Goal: Complete application form

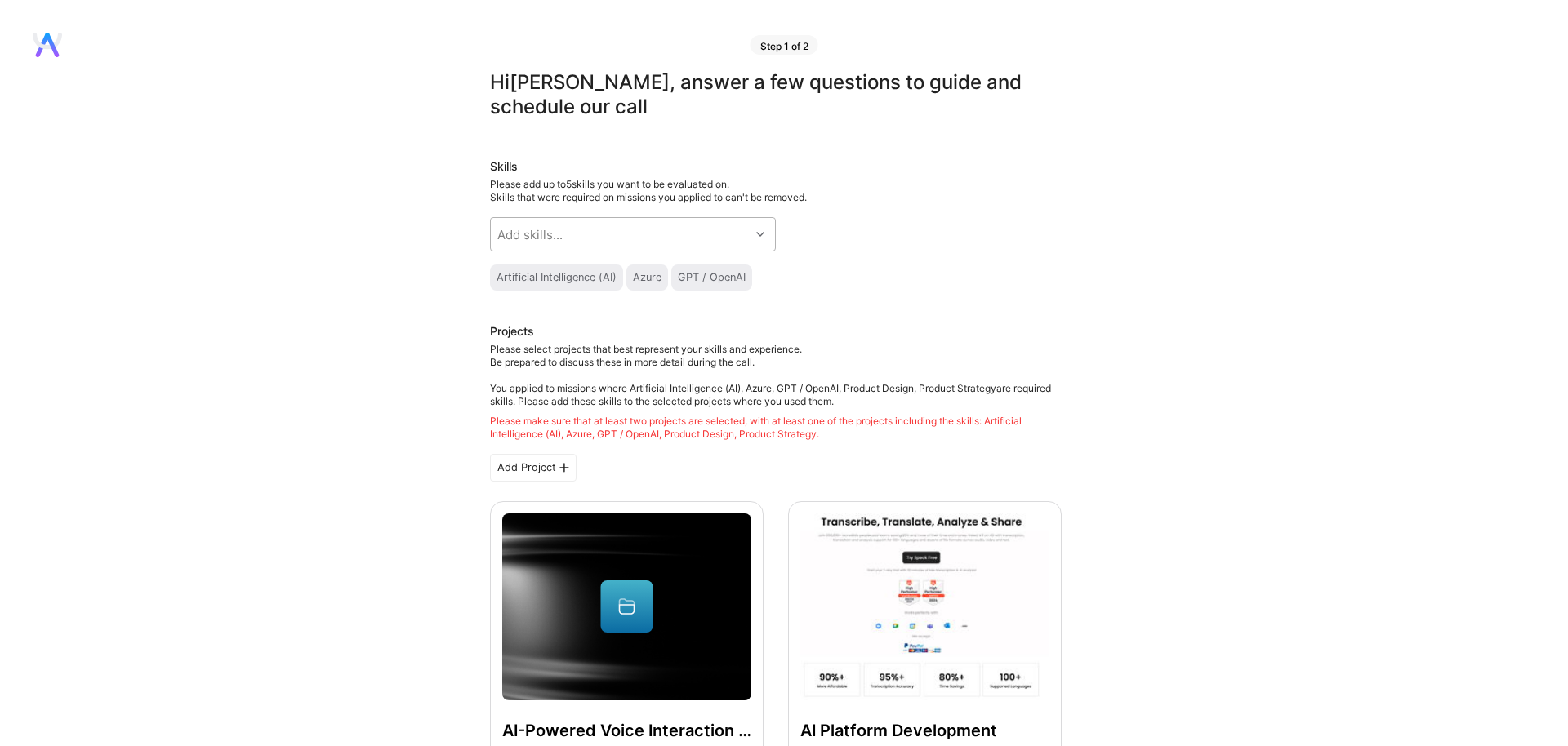
click at [541, 242] on div "Add skills..." at bounding box center [529, 234] width 65 height 17
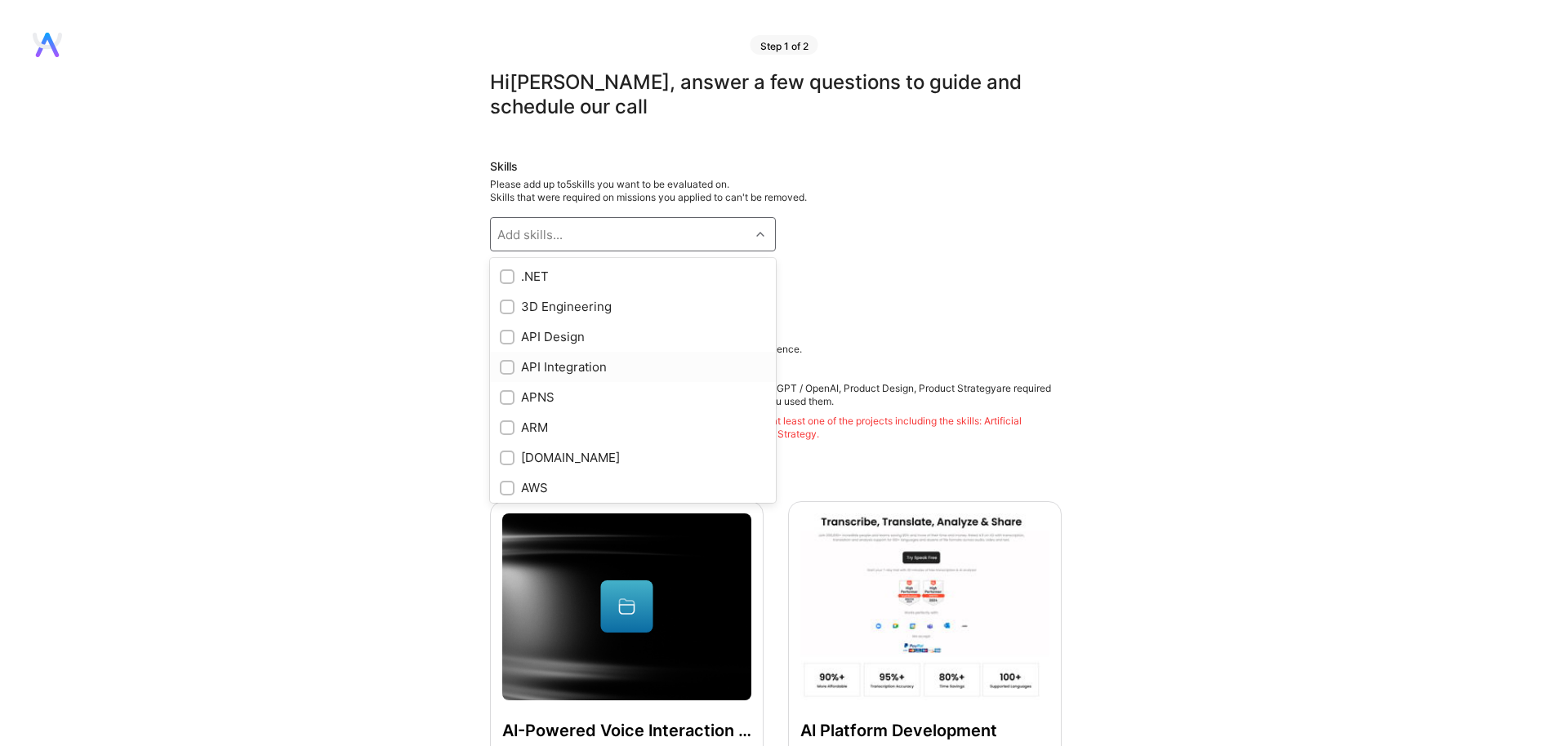
click at [506, 368] on input "checkbox" at bounding box center [508, 368] width 11 height 11
checkbox input "true"
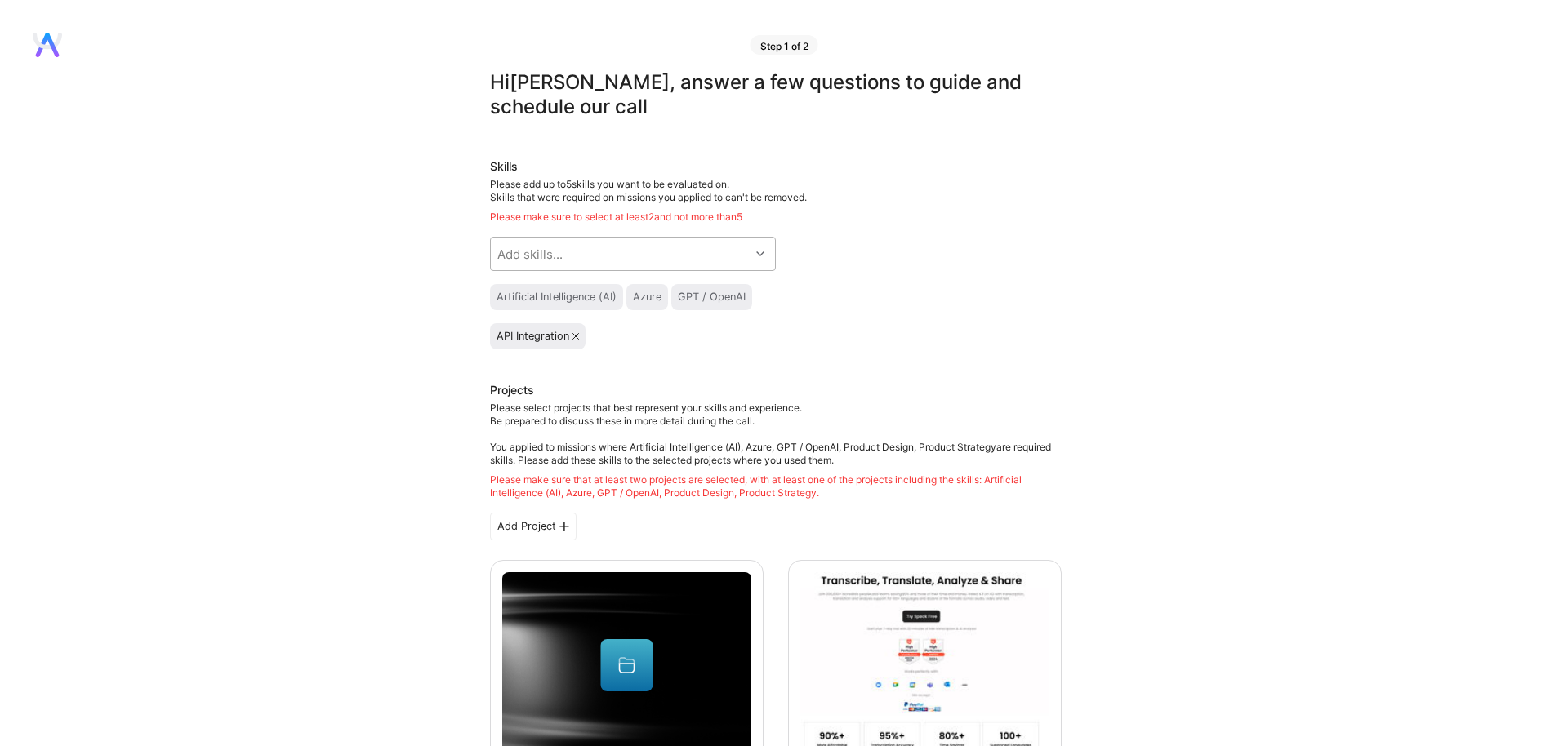
click at [608, 252] on div "Add skills..." at bounding box center [619, 253] width 259 height 33
type input "pro"
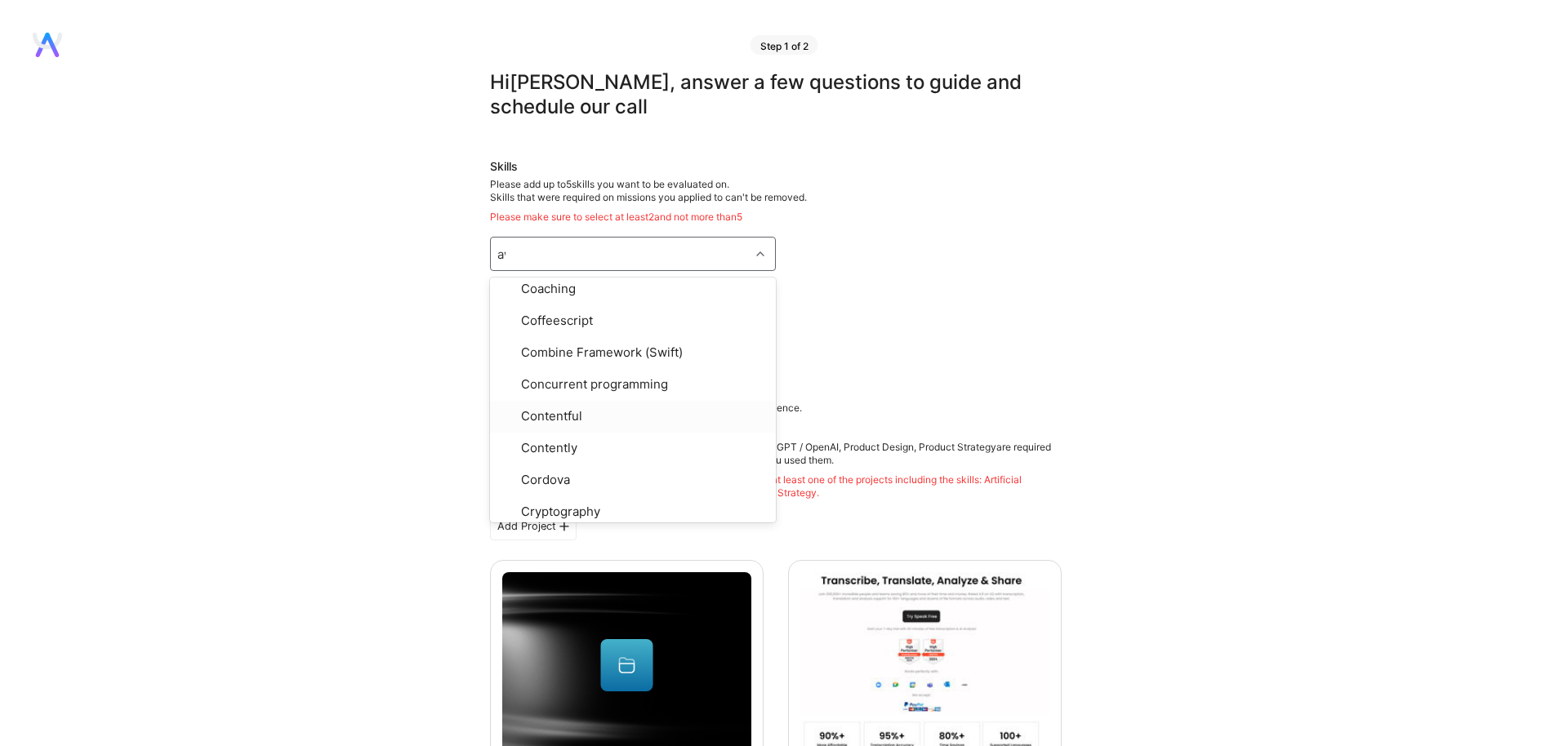
scroll to position [3, 0]
type input "aws"
click at [508, 299] on div at bounding box center [507, 294] width 15 height 15
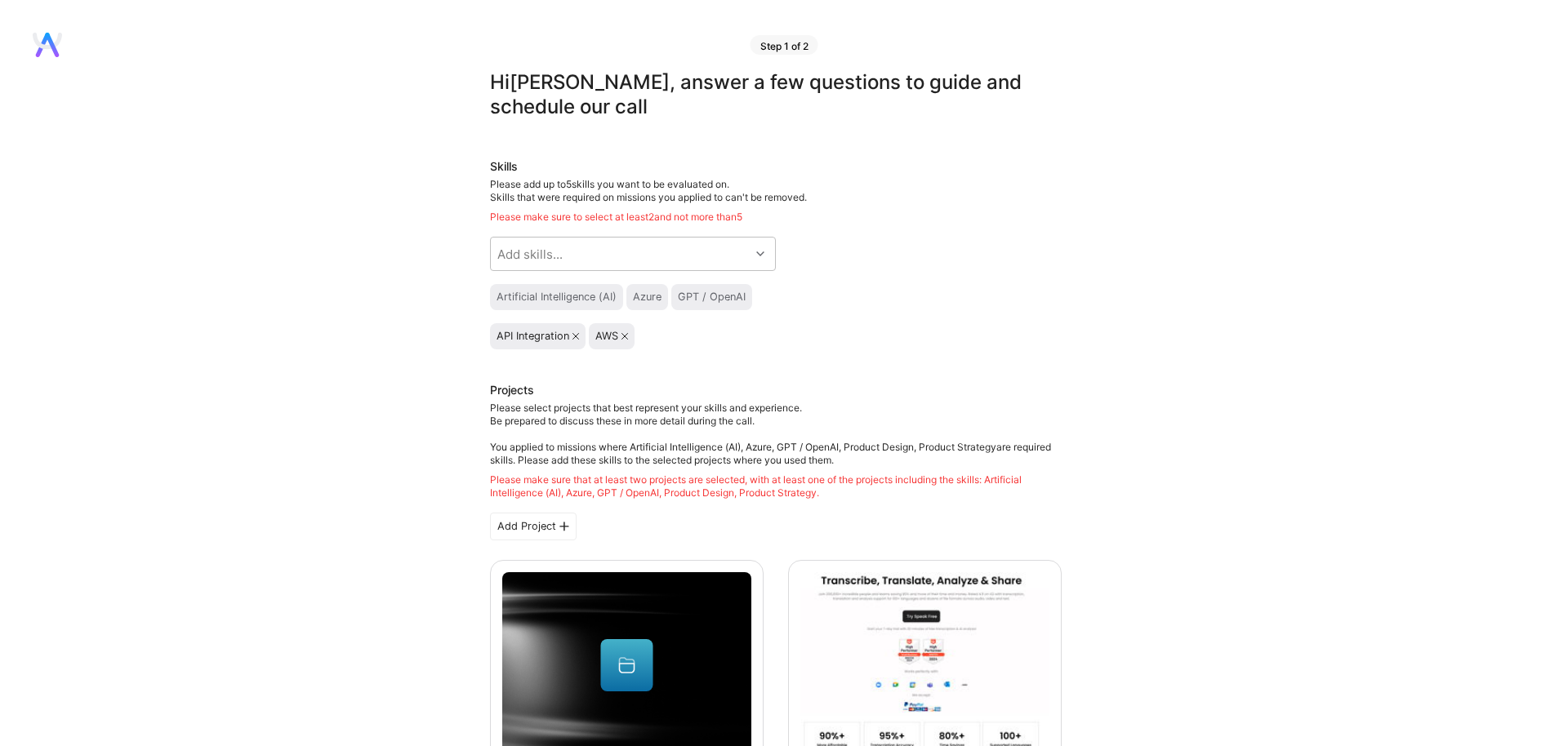
click at [552, 257] on div "Add skills..." at bounding box center [529, 254] width 65 height 17
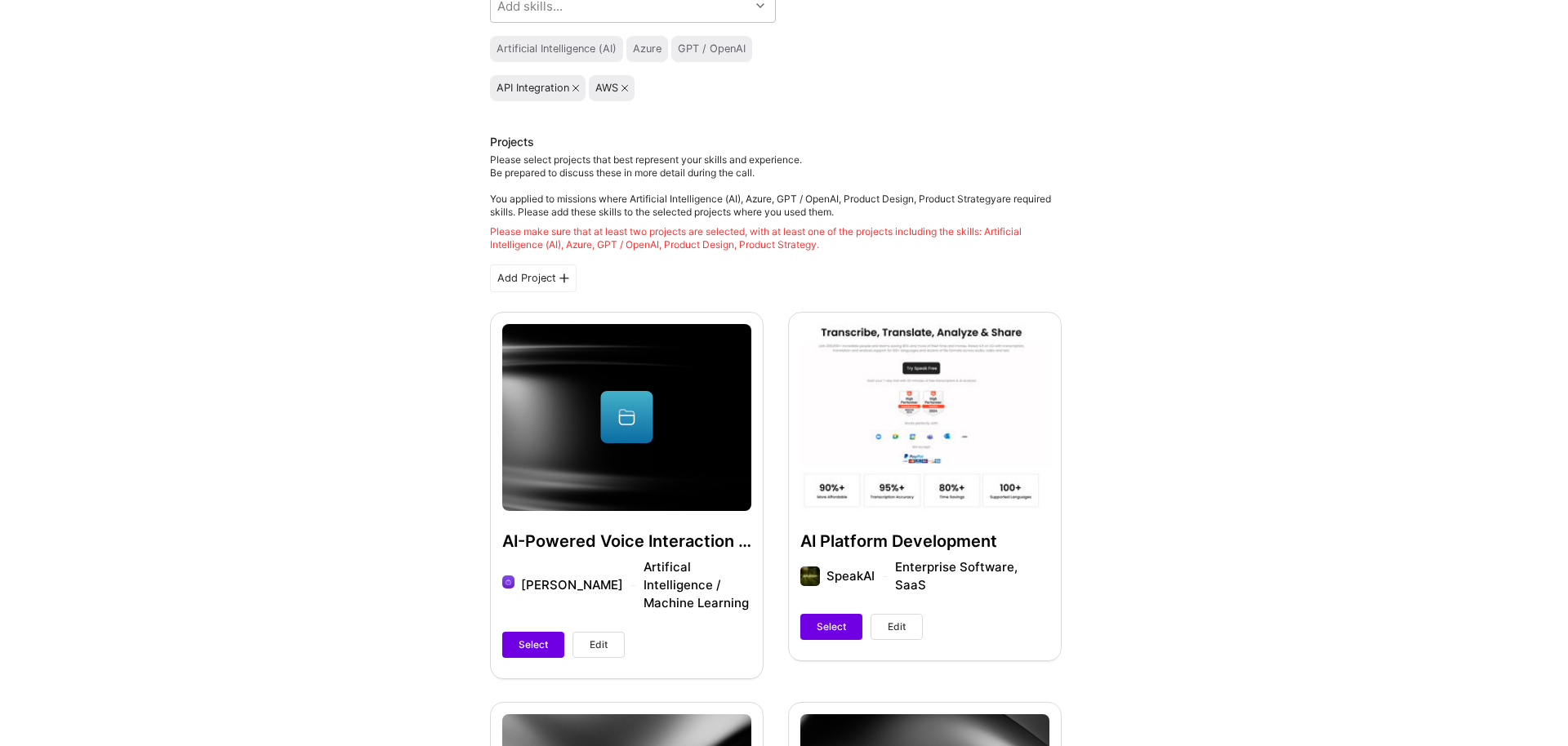
scroll to position [256, 0]
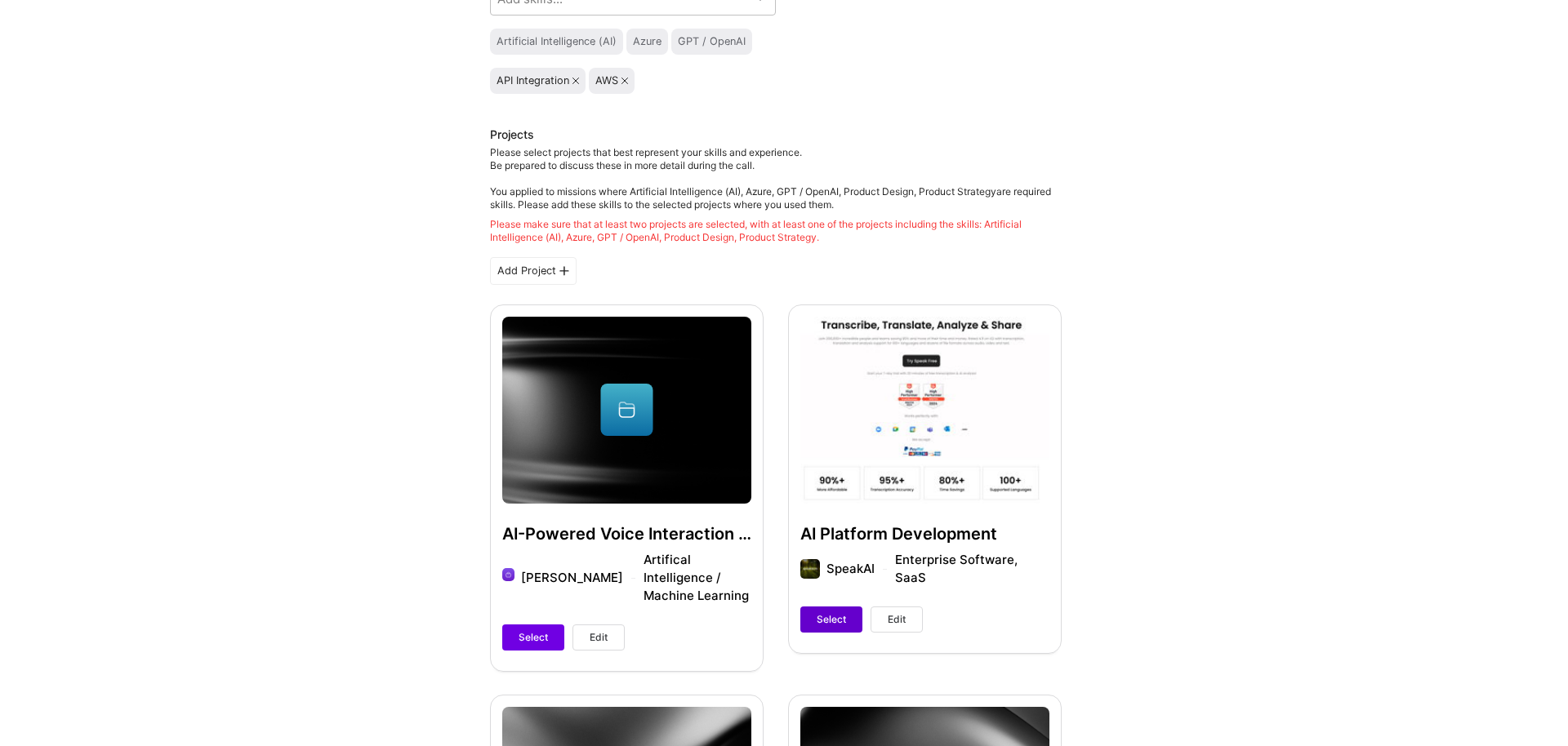
click at [822, 612] on span "Select" at bounding box center [831, 620] width 29 height 15
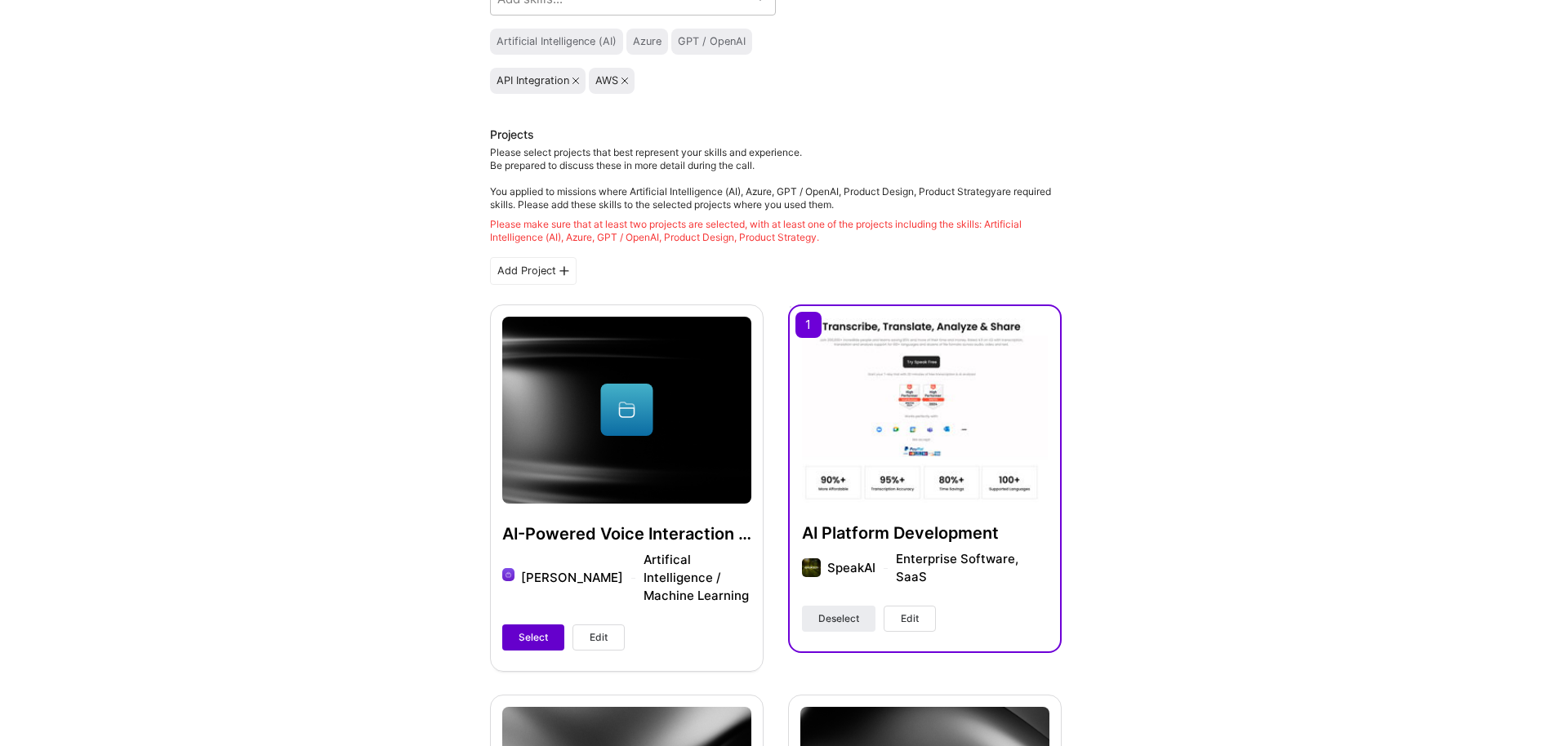
click at [535, 630] on span "Select" at bounding box center [533, 638] width 29 height 15
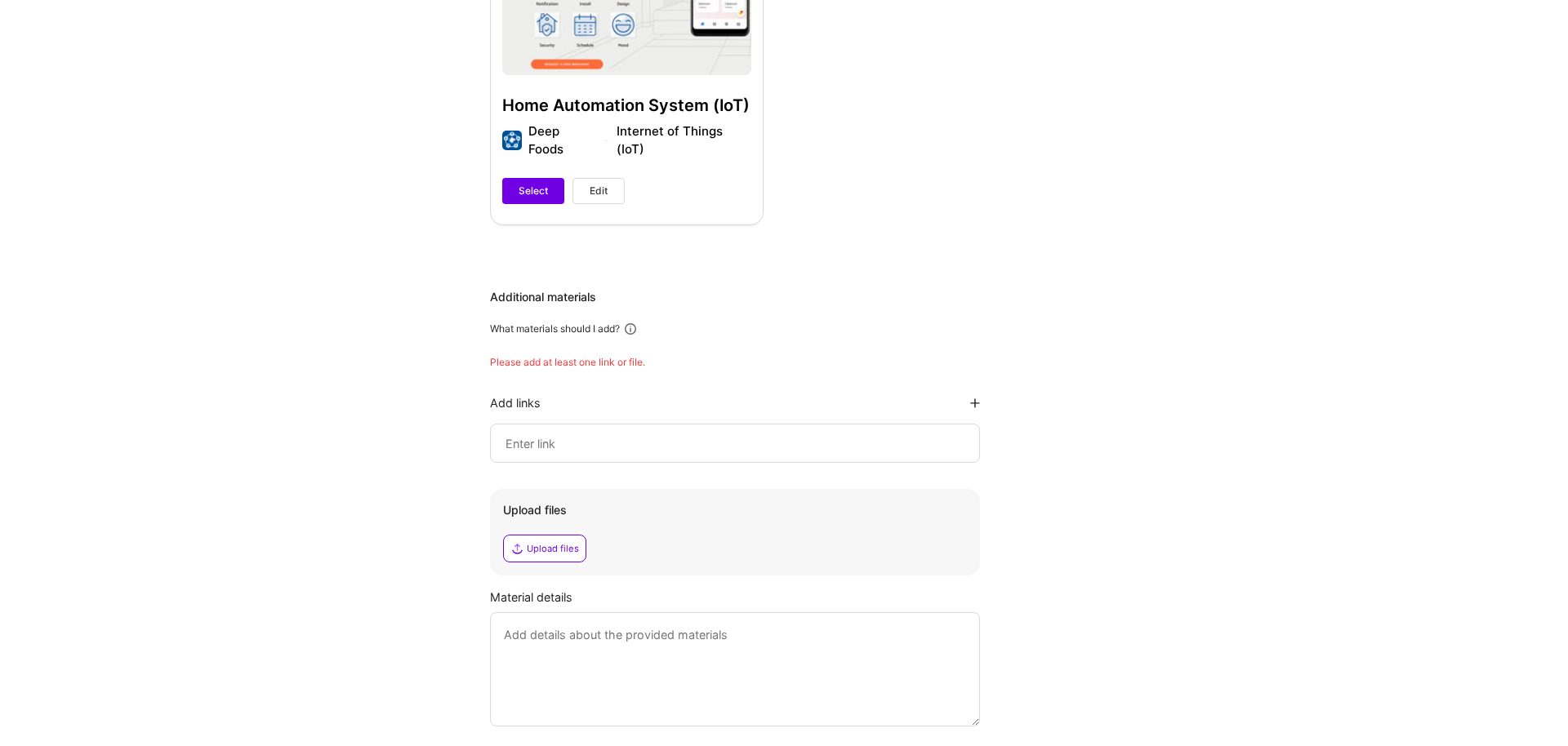
scroll to position [1488, 0]
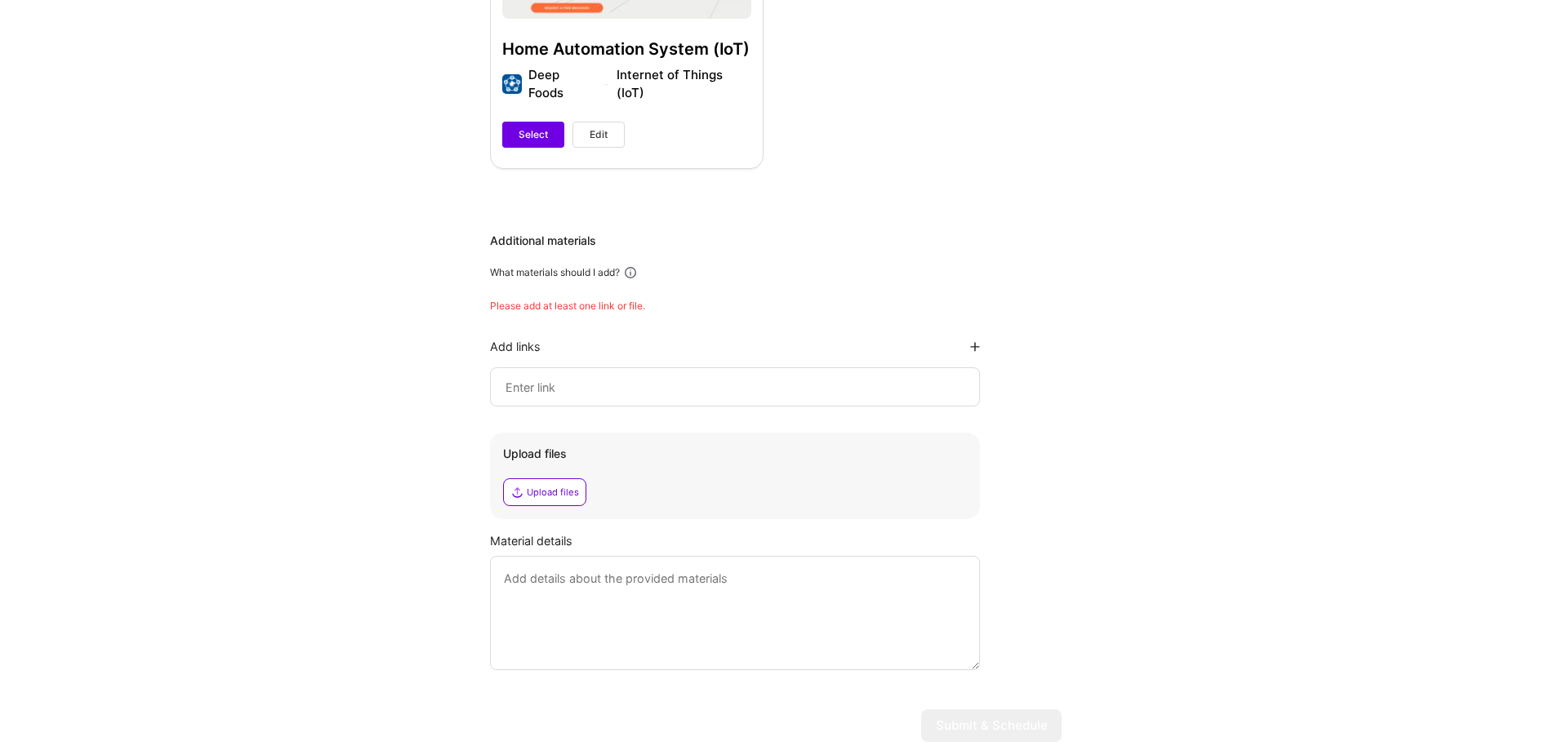
click at [581, 377] on input at bounding box center [734, 387] width 462 height 20
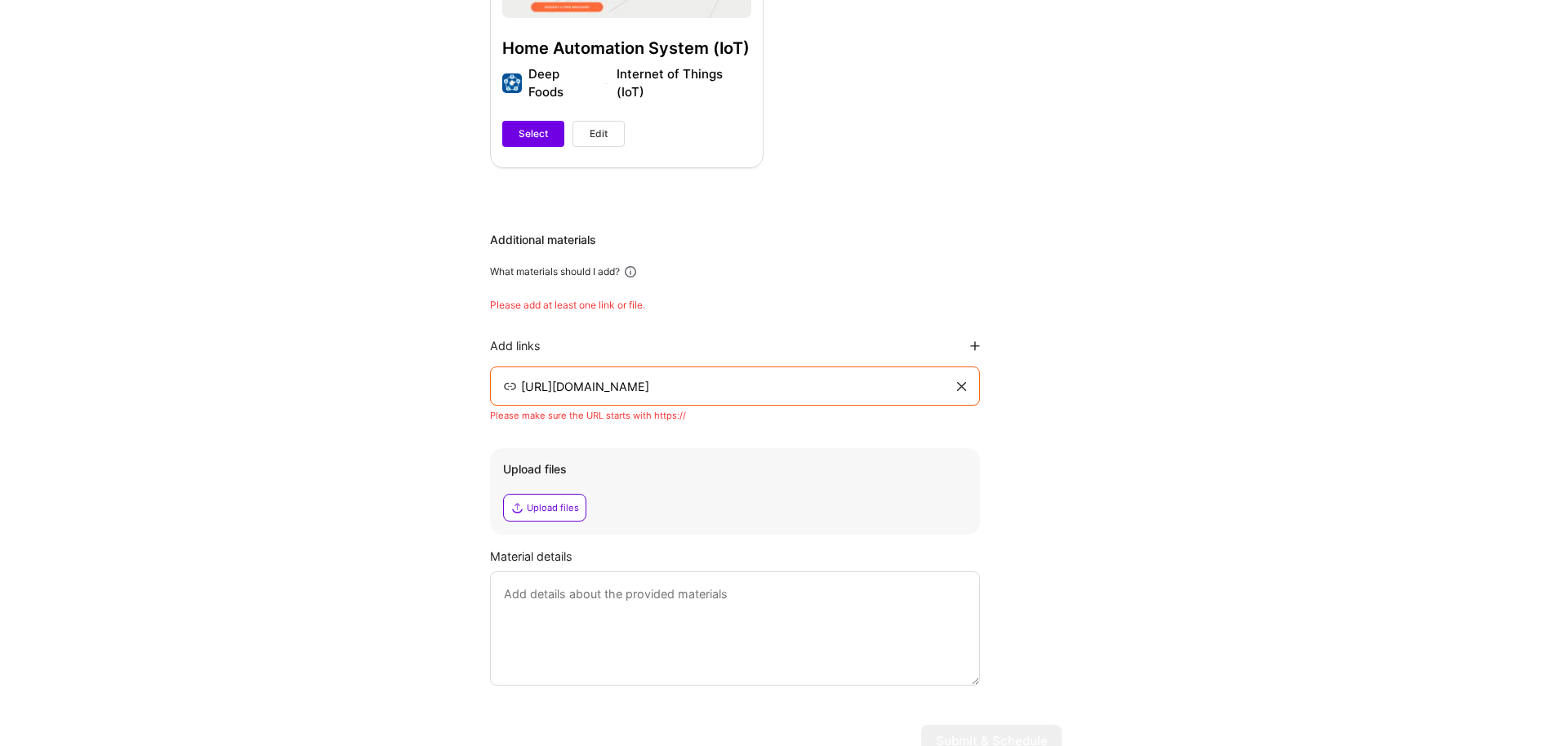
scroll to position [1483, 0]
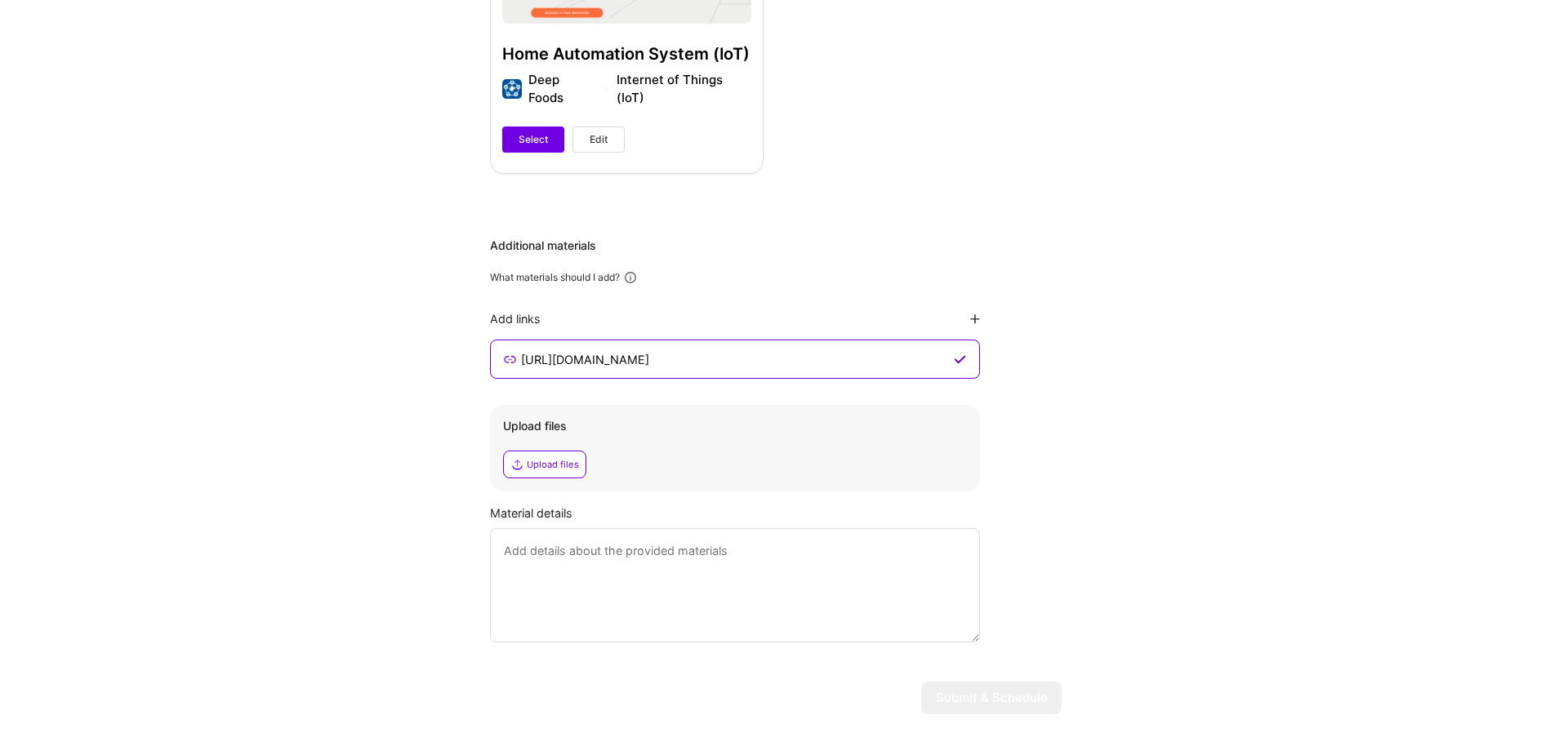
type input "[URL][DOMAIN_NAME]"
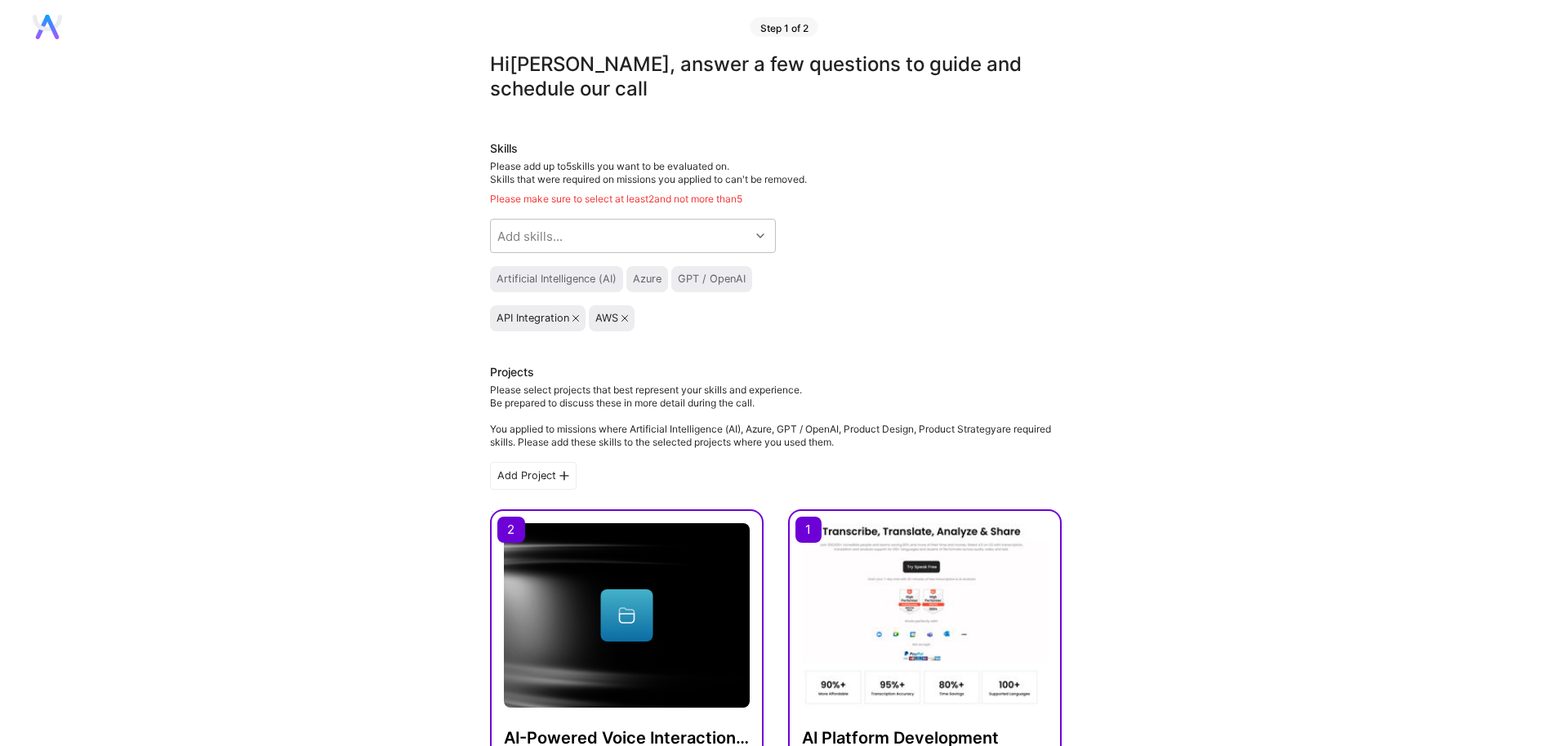
scroll to position [0, 0]
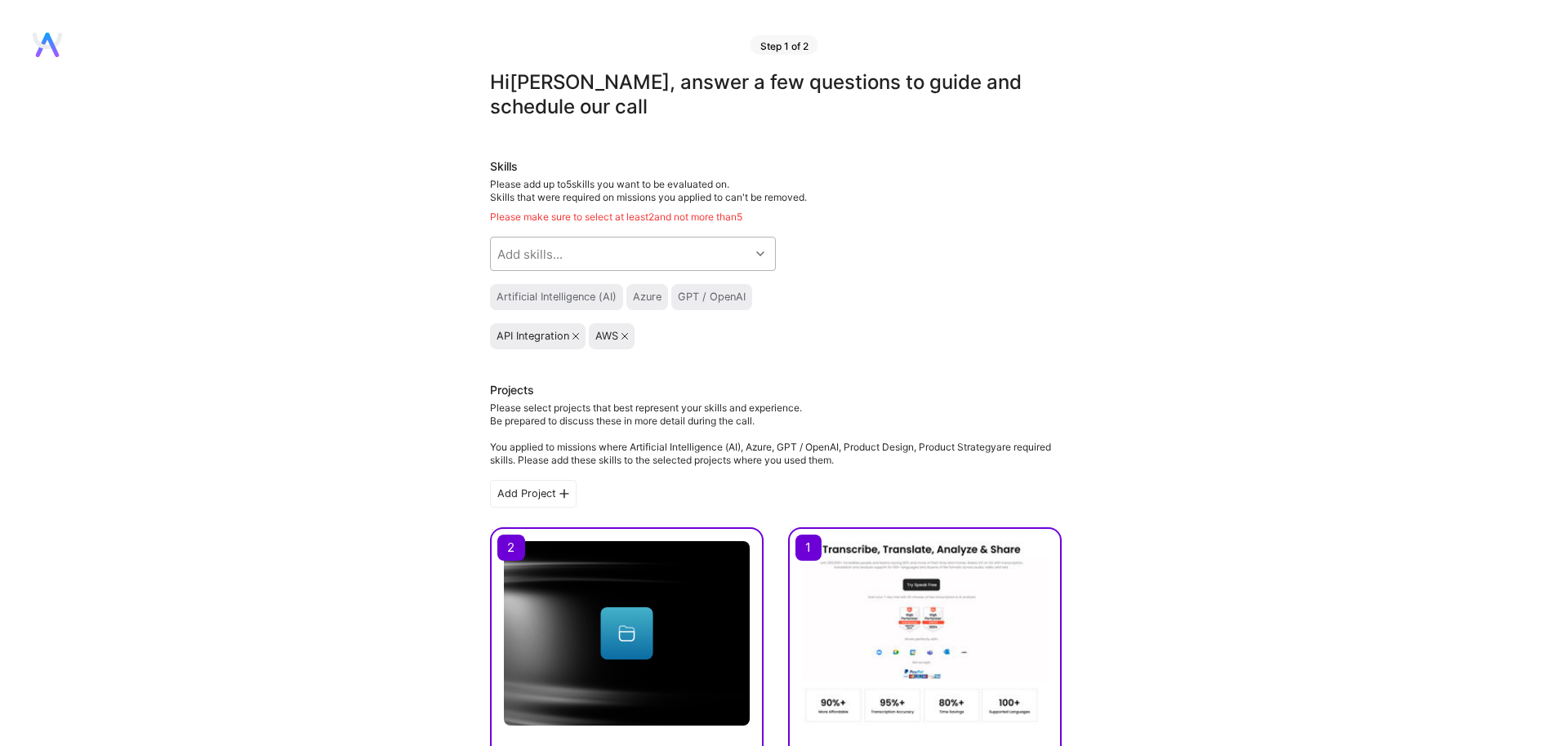
click at [688, 245] on div "Add skills..." at bounding box center [619, 253] width 259 height 33
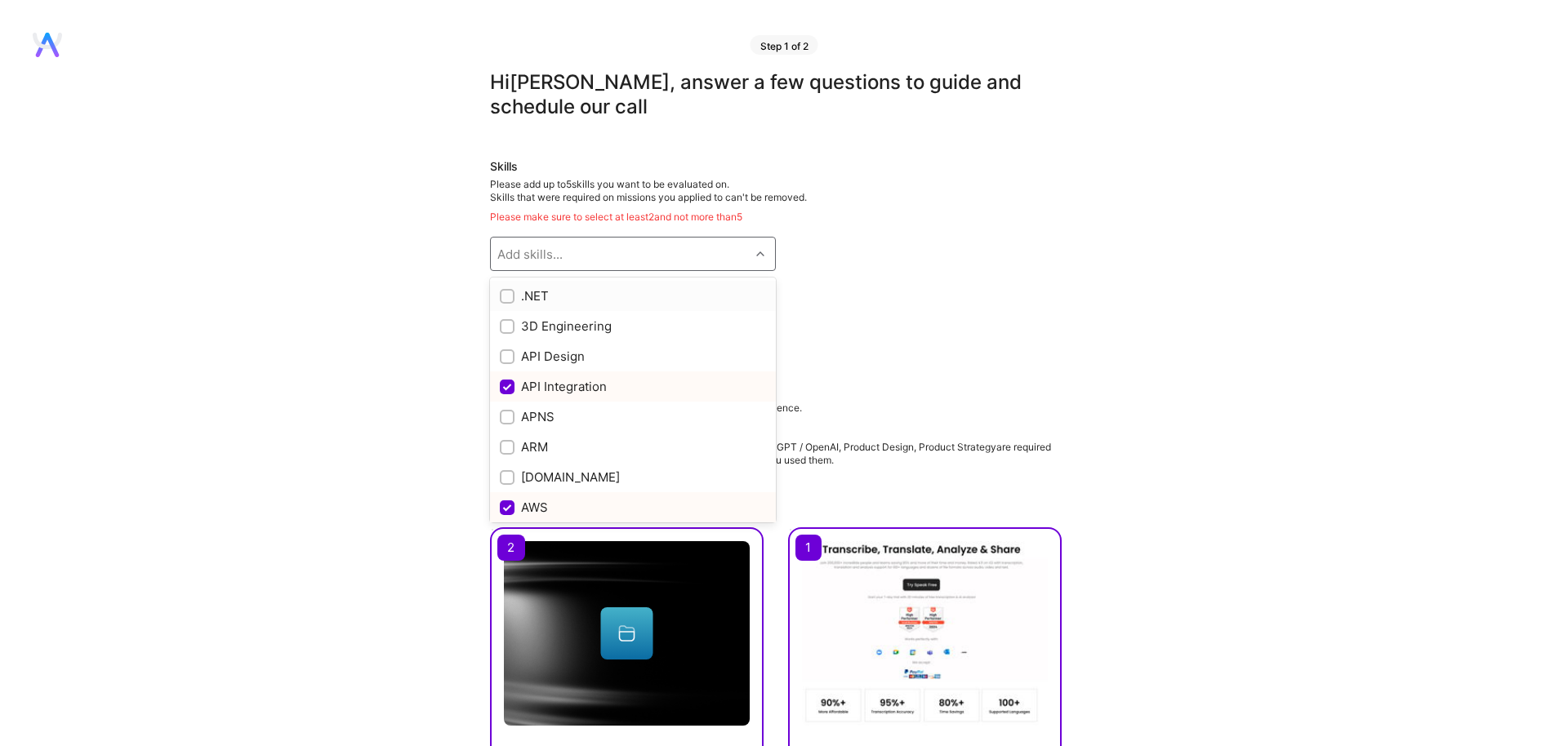
scroll to position [4, 0]
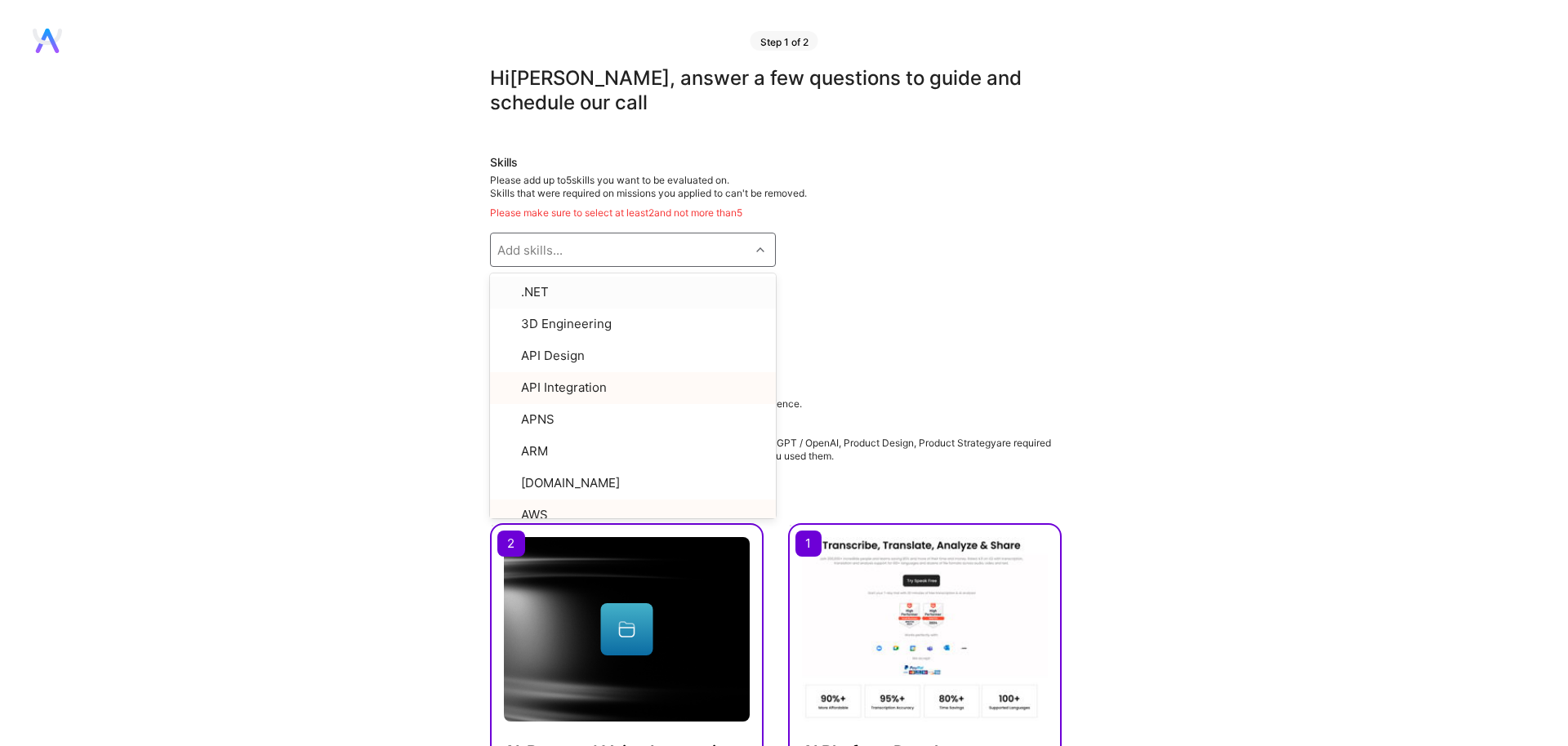
click at [840, 248] on div "Skills Please add up to 5 skills you want to be evaluated on. Skills that were …" at bounding box center [776, 249] width 571 height 191
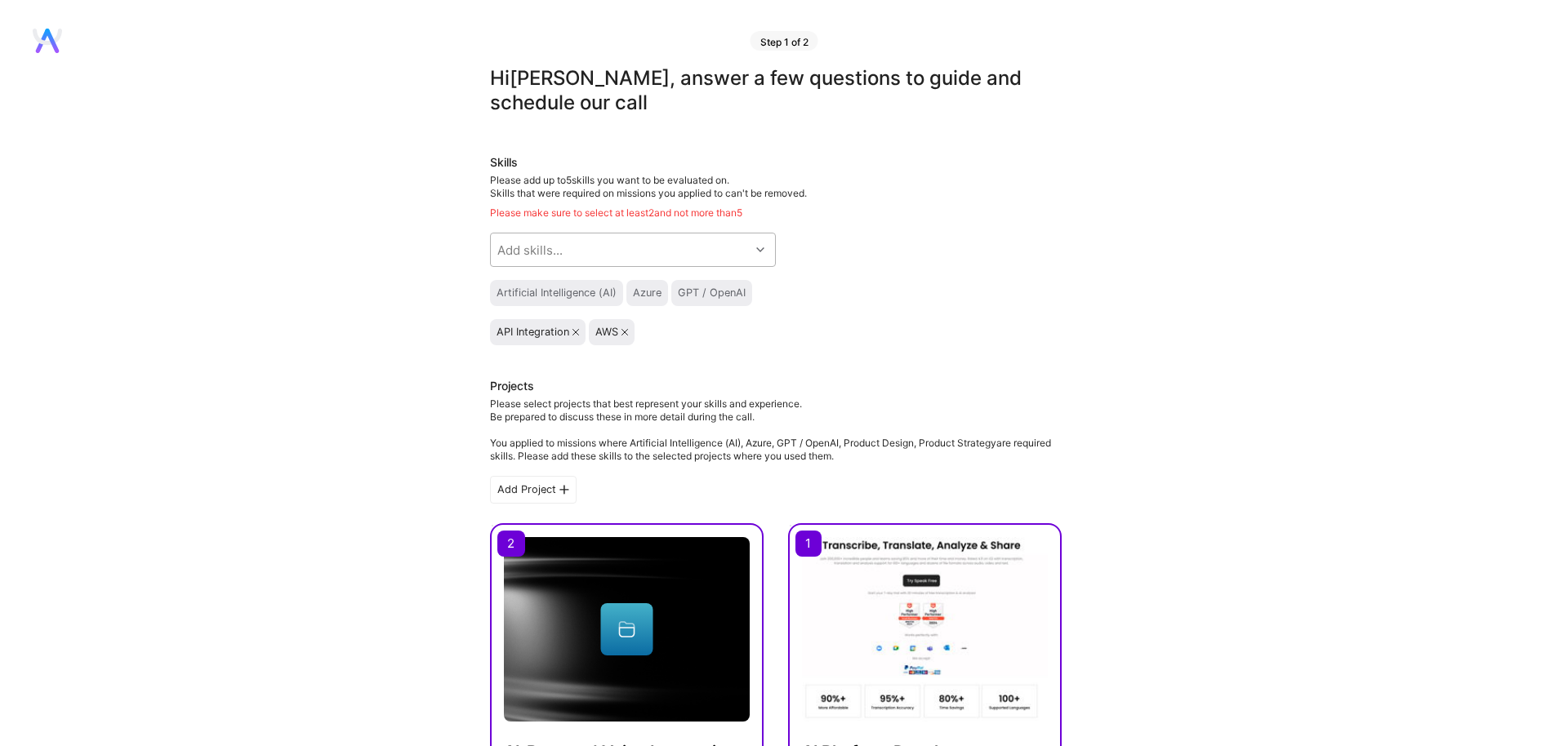
click at [698, 249] on div "Add skills..." at bounding box center [619, 249] width 259 height 33
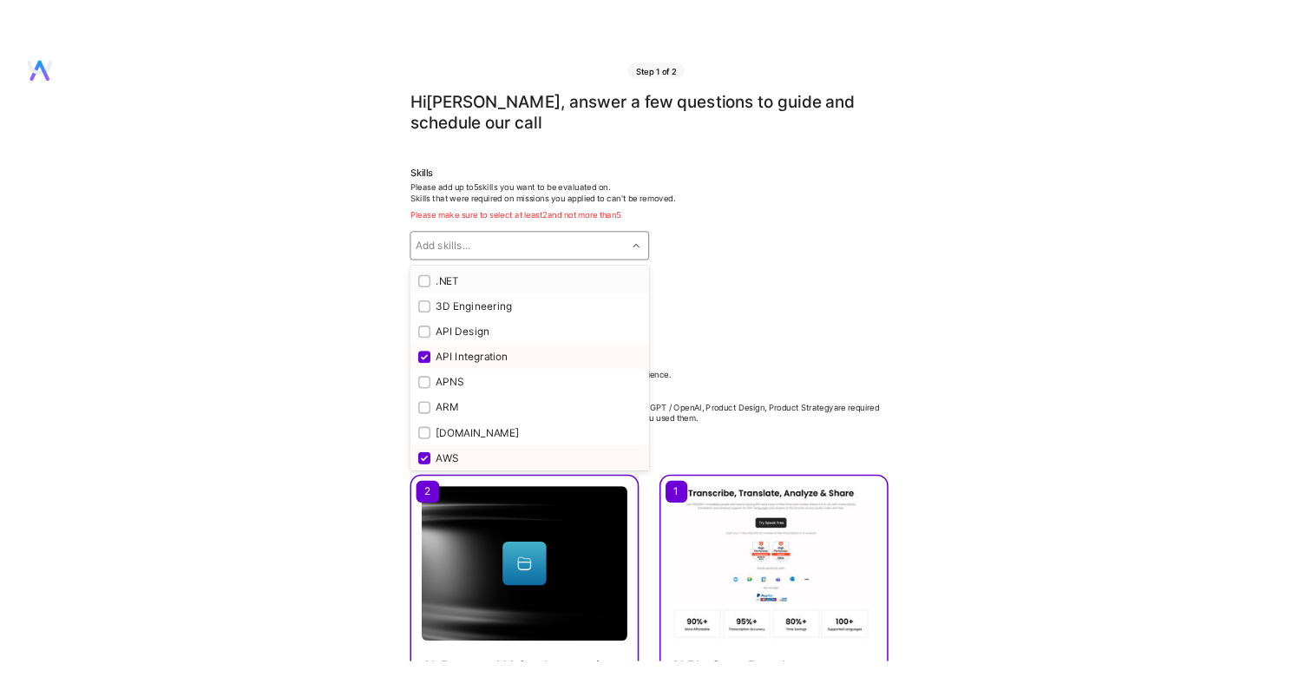
scroll to position [6, 0]
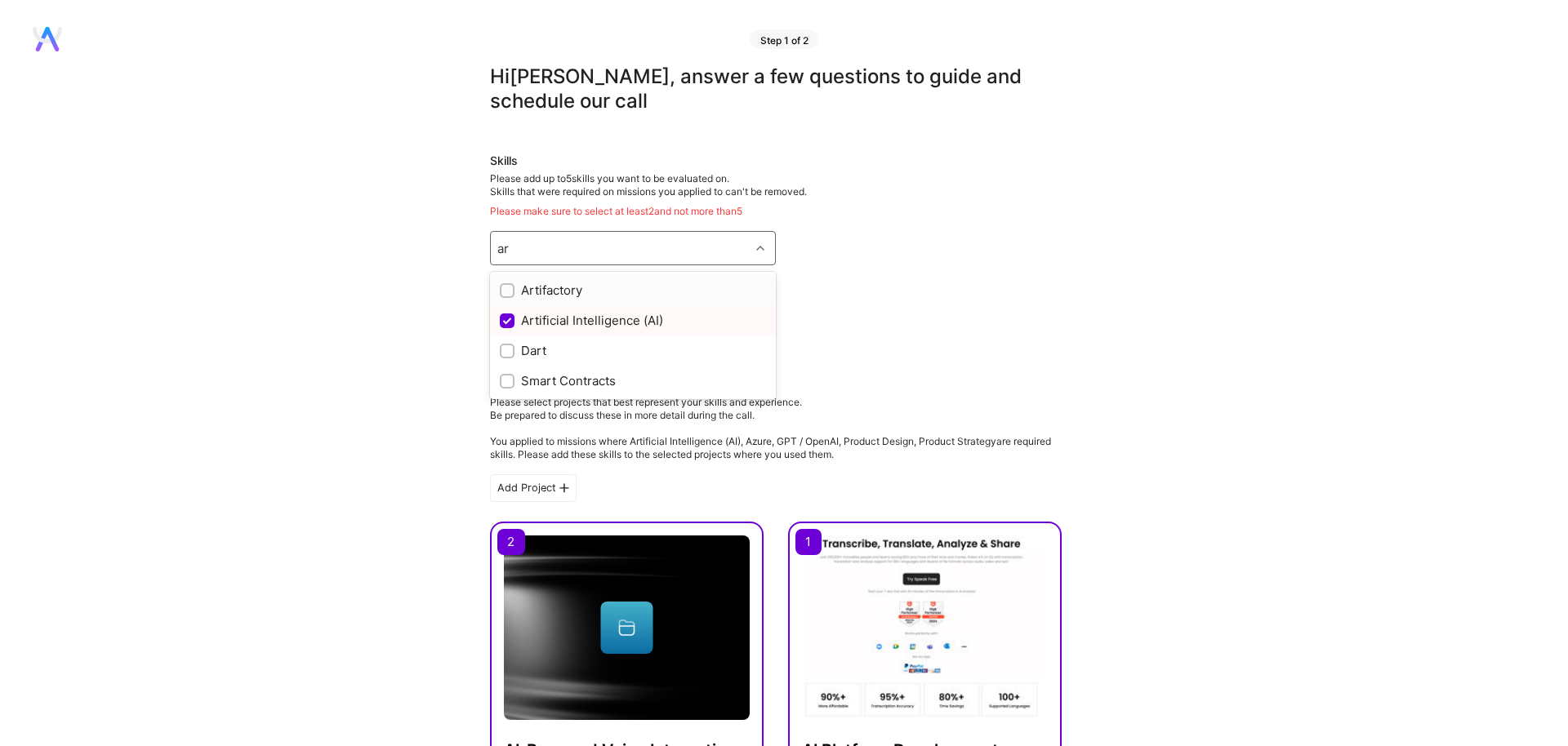
type input "art"
click at [509, 319] on input "checkbox" at bounding box center [509, 322] width 15 height 15
checkbox input "true"
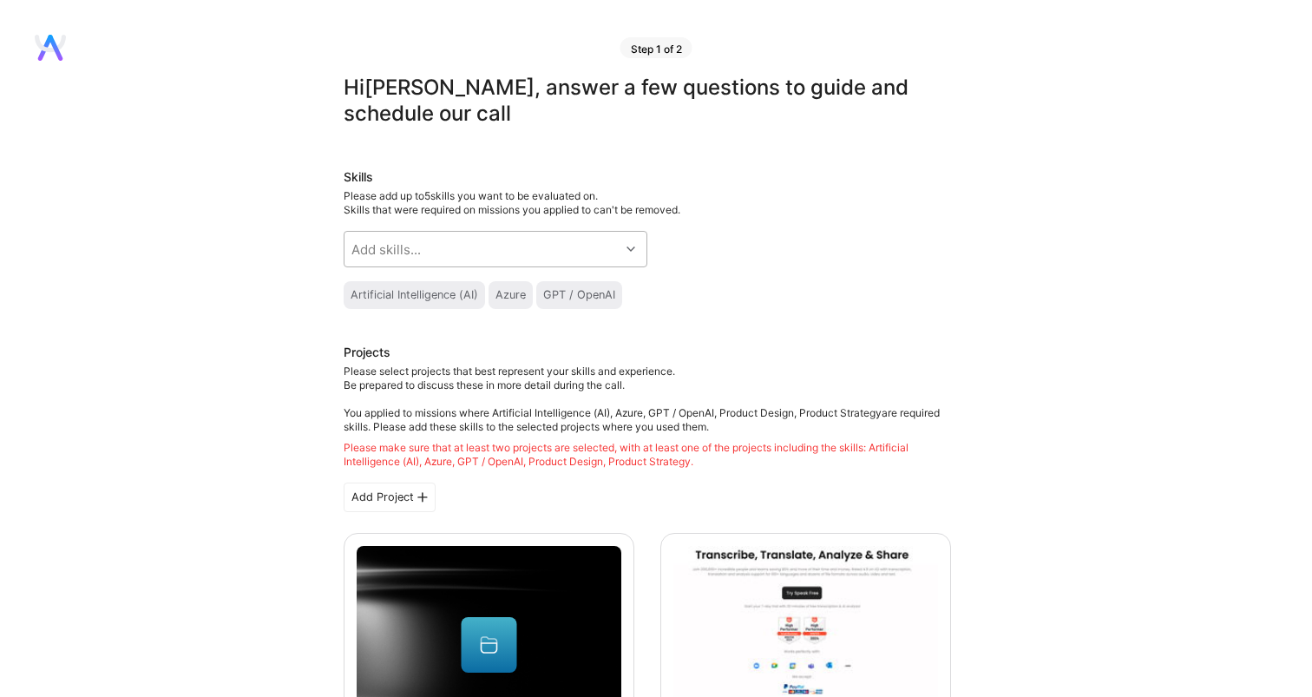
click at [589, 252] on div "Add skills..." at bounding box center [481, 249] width 275 height 35
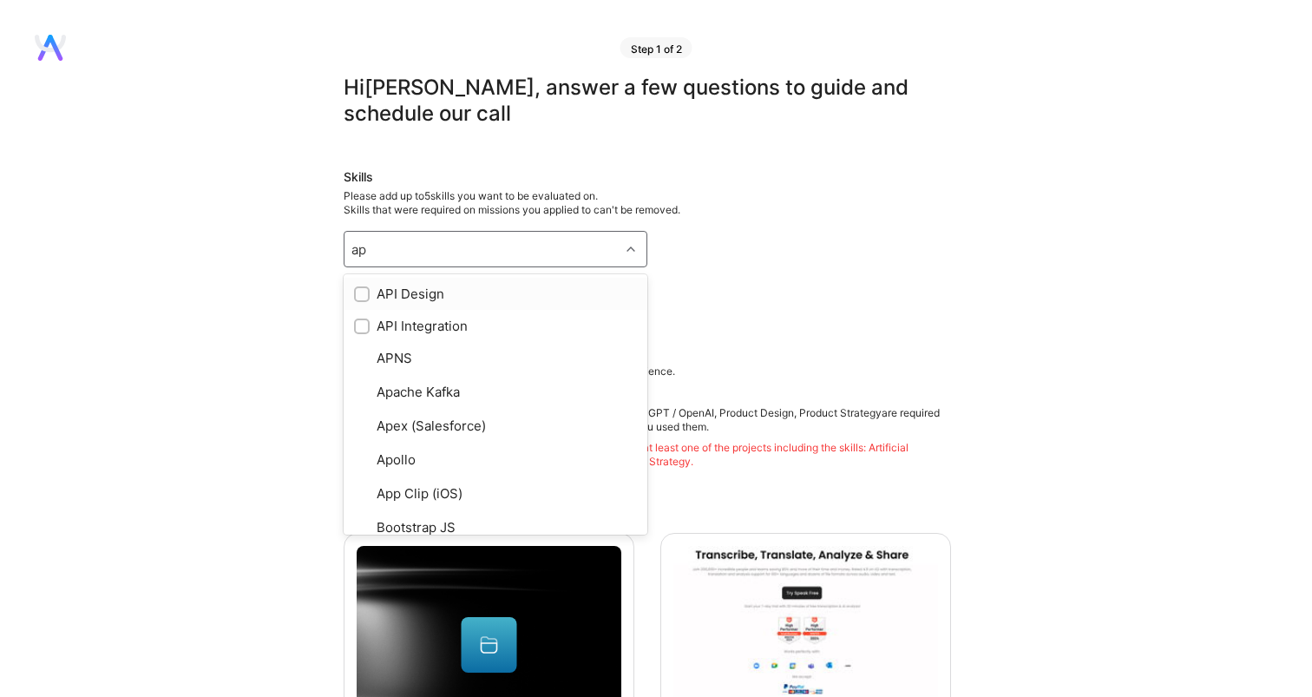
type input "api"
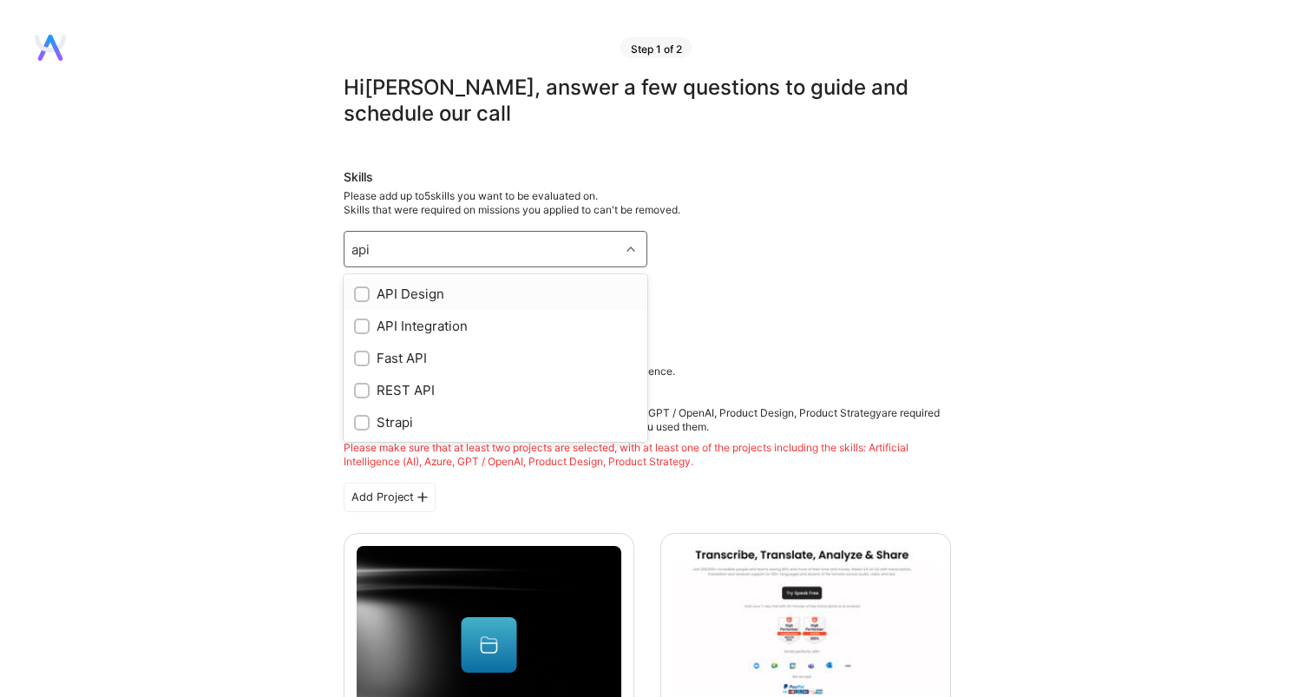
click at [432, 298] on div "API Design" at bounding box center [495, 294] width 283 height 18
checkbox input "true"
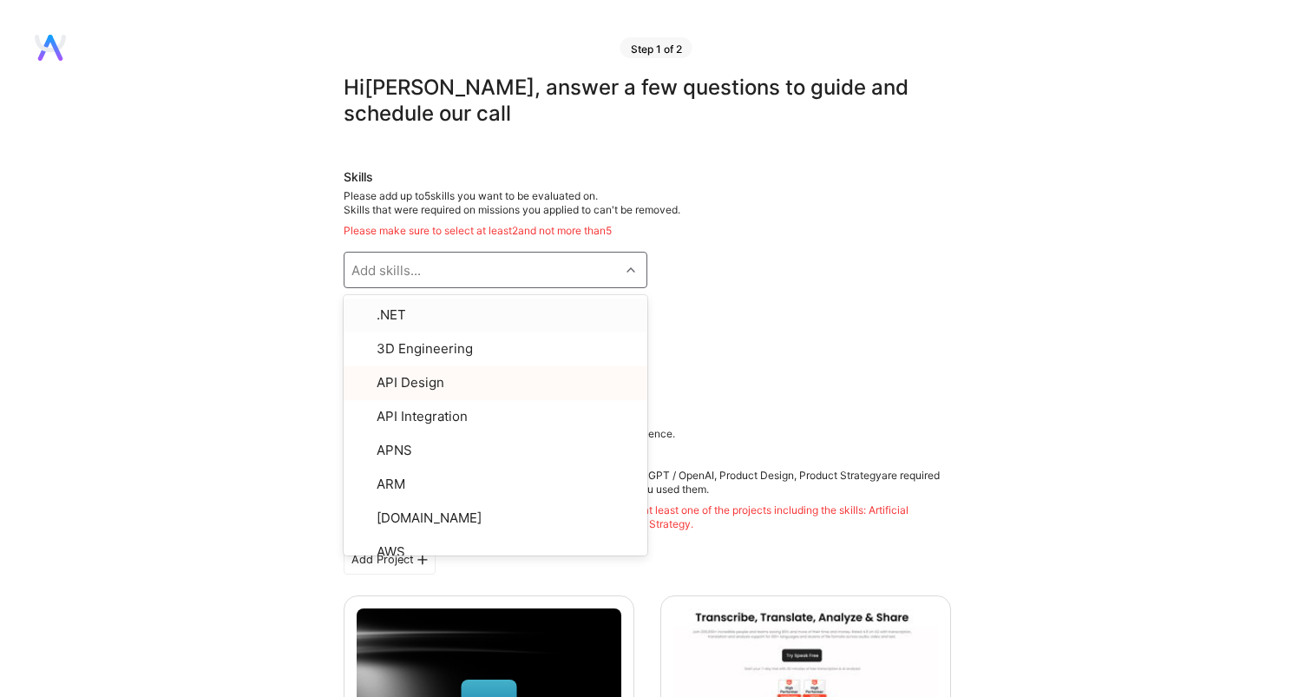
click at [424, 265] on div "Add skills..." at bounding box center [481, 269] width 275 height 35
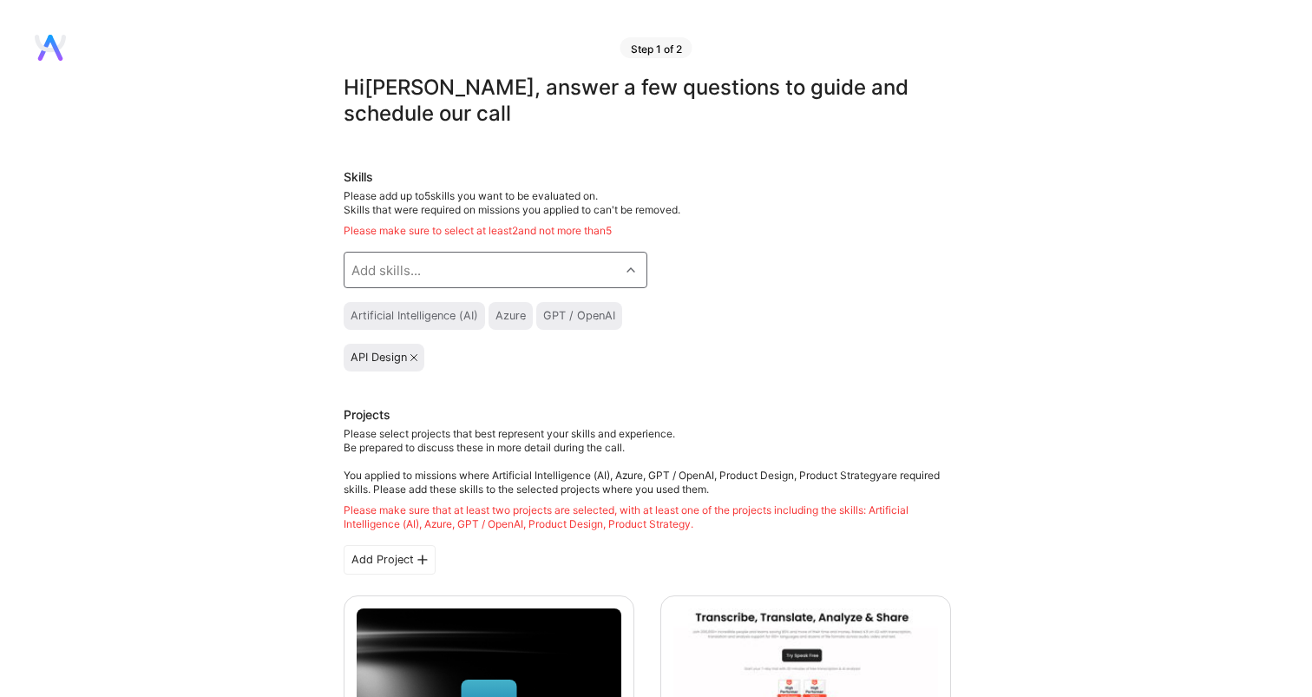
click at [424, 265] on div "Add skills..." at bounding box center [481, 269] width 275 height 35
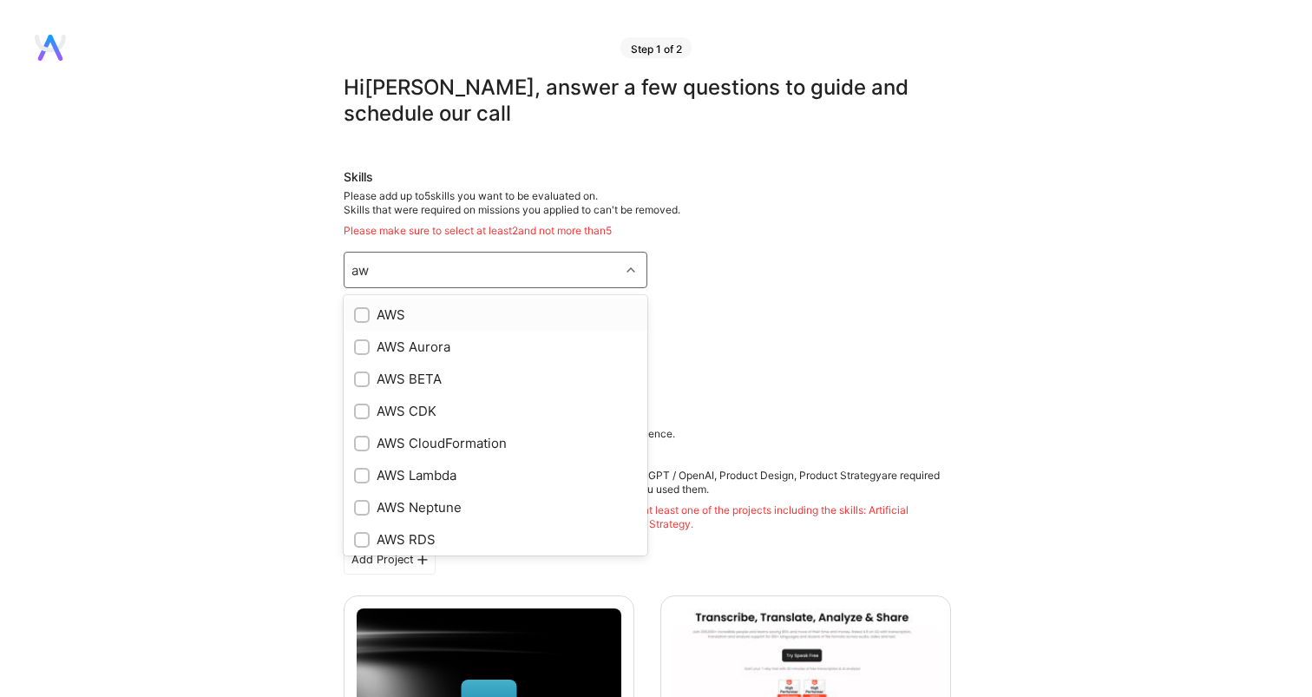
type input "aws"
click at [360, 316] on input "checkbox" at bounding box center [363, 316] width 12 height 12
checkbox input "true"
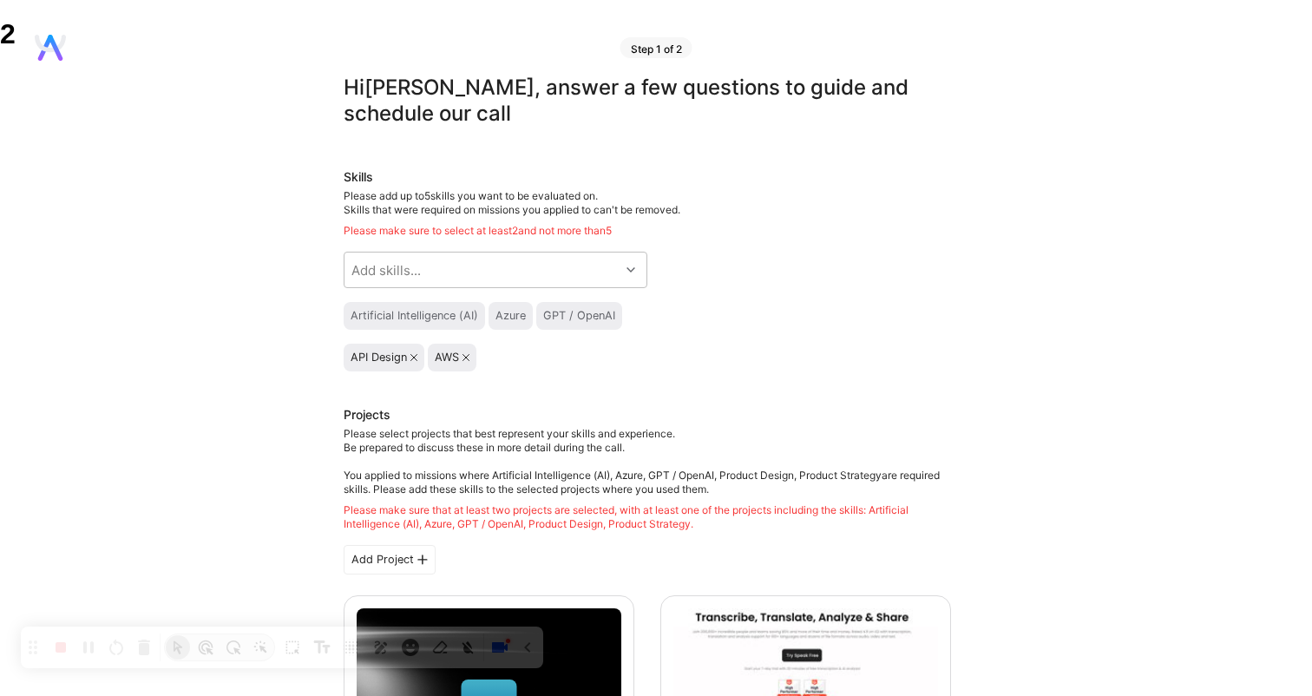
click at [1191, 546] on div at bounding box center [1182, 539] width 260 height 35
click at [530, 267] on div "Add skills..." at bounding box center [481, 269] width 275 height 35
click at [738, 285] on div "Skills Please add up to 5 skills you want to be evaluated on. Skills that were …" at bounding box center [647, 269] width 607 height 203
click at [489, 273] on div "Add skills..." at bounding box center [481, 269] width 275 height 35
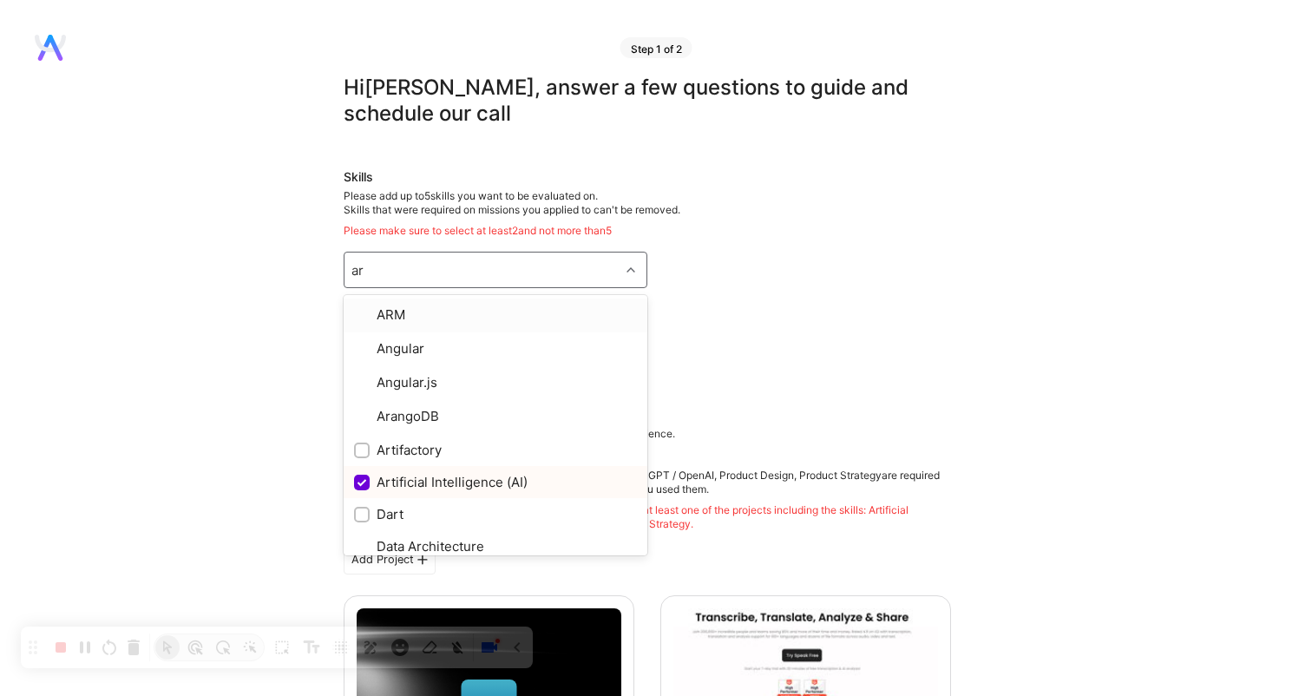
type input "art"
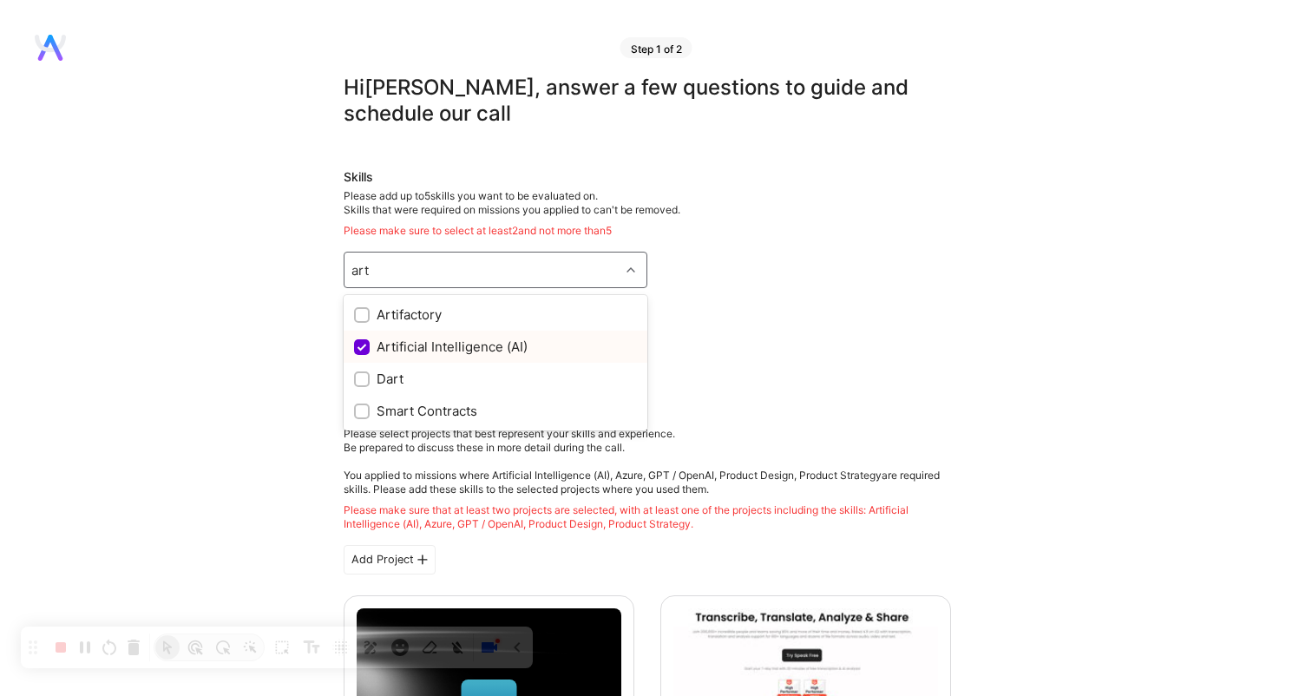
click at [364, 351] on input "checkbox" at bounding box center [364, 348] width 16 height 16
checkbox input "true"
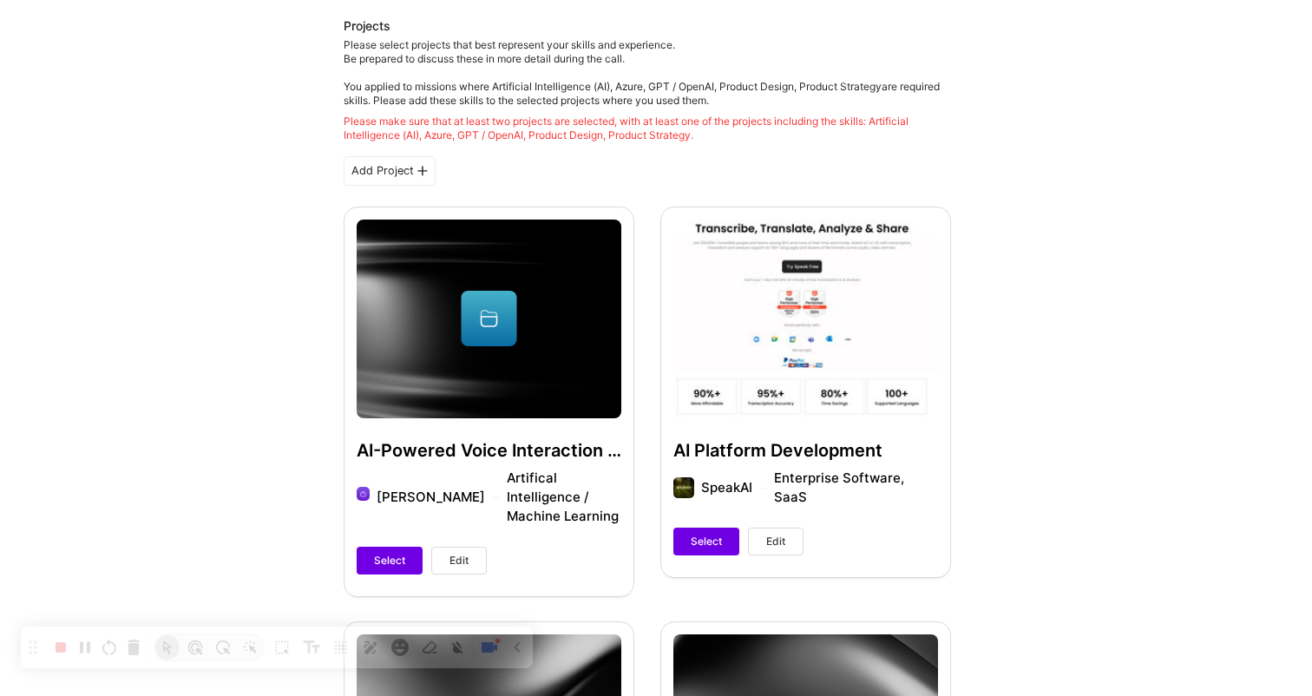
scroll to position [457, 0]
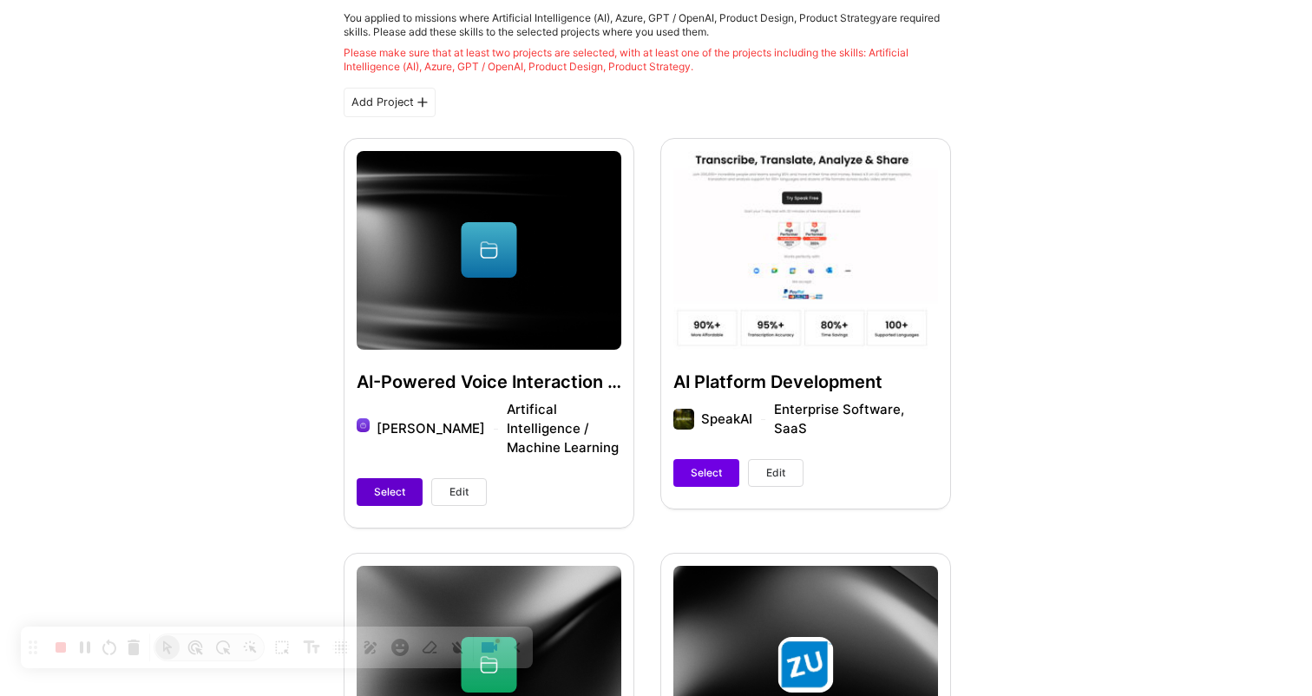
click at [390, 484] on span "Select" at bounding box center [389, 492] width 31 height 16
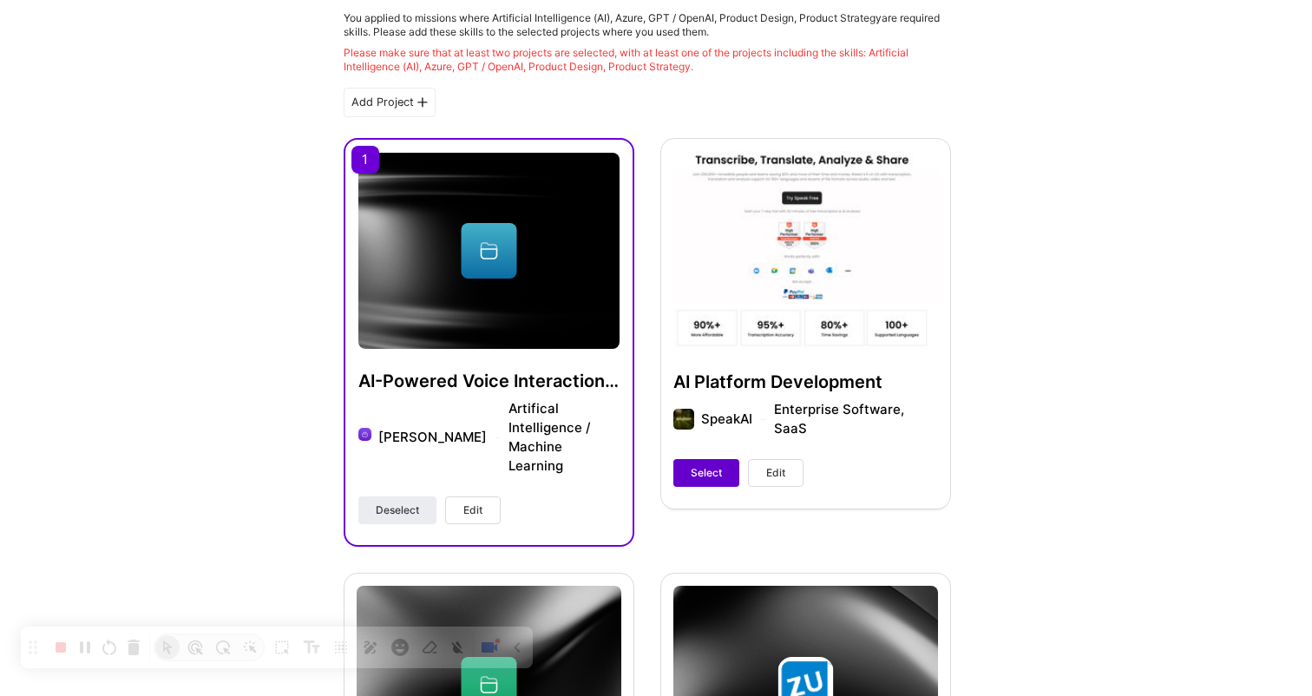
click at [708, 465] on span "Select" at bounding box center [706, 473] width 31 height 16
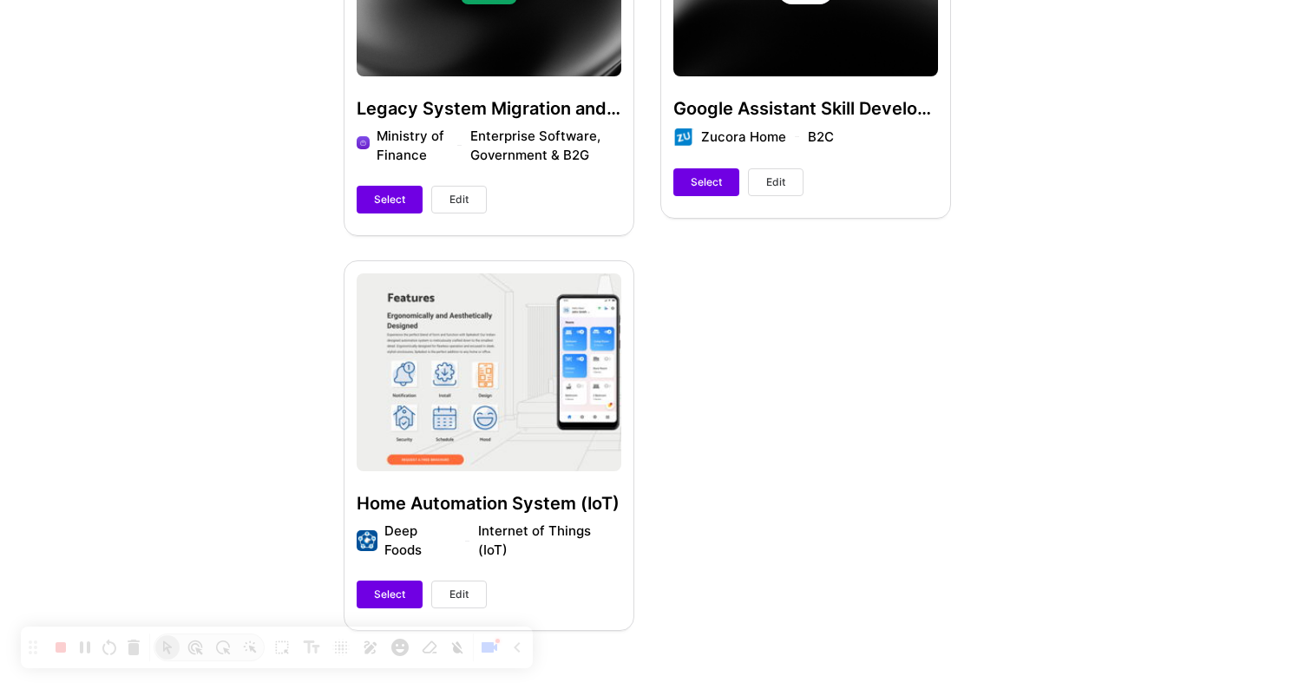
scroll to position [1627, 0]
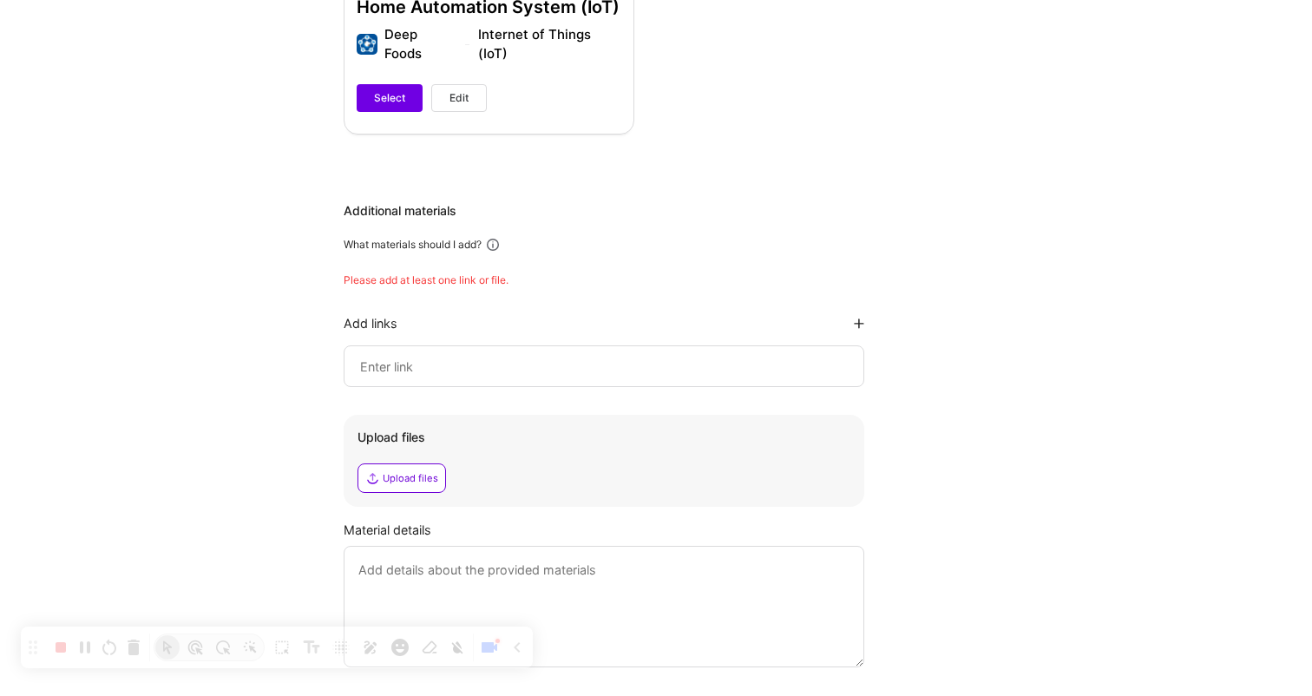
click at [596, 356] on input at bounding box center [603, 366] width 491 height 21
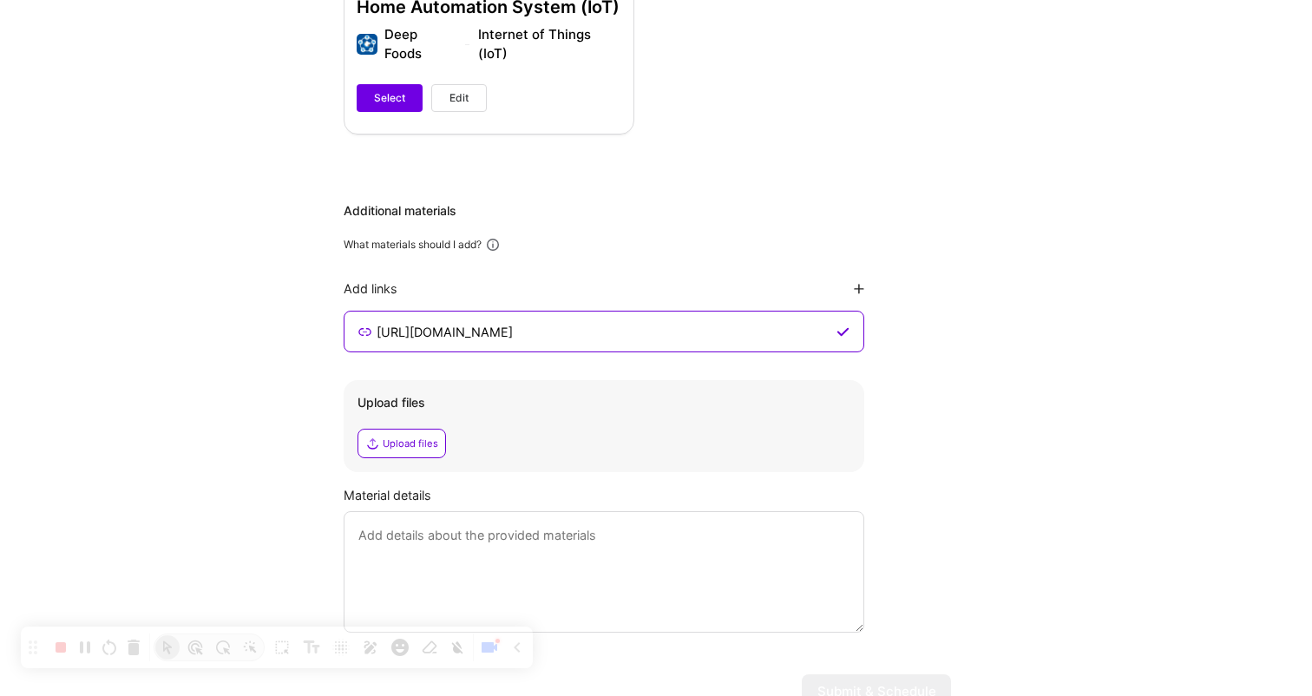
type input "[URL][DOMAIN_NAME]"
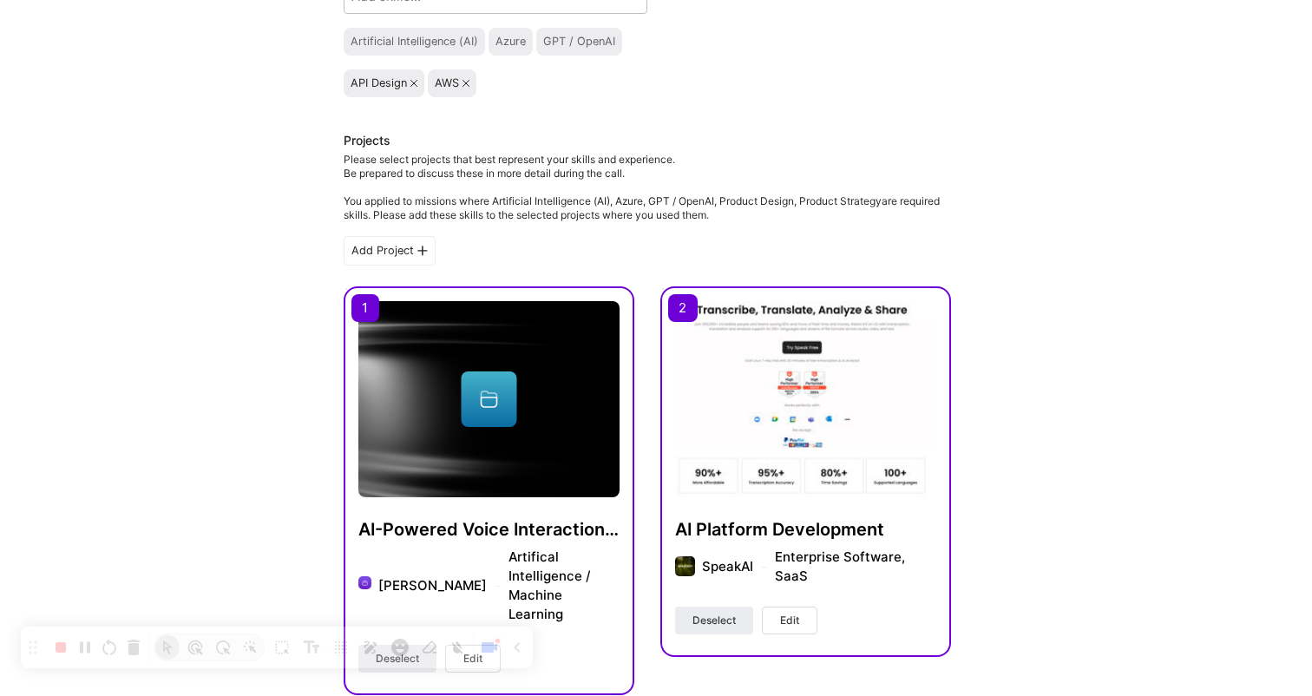
scroll to position [0, 0]
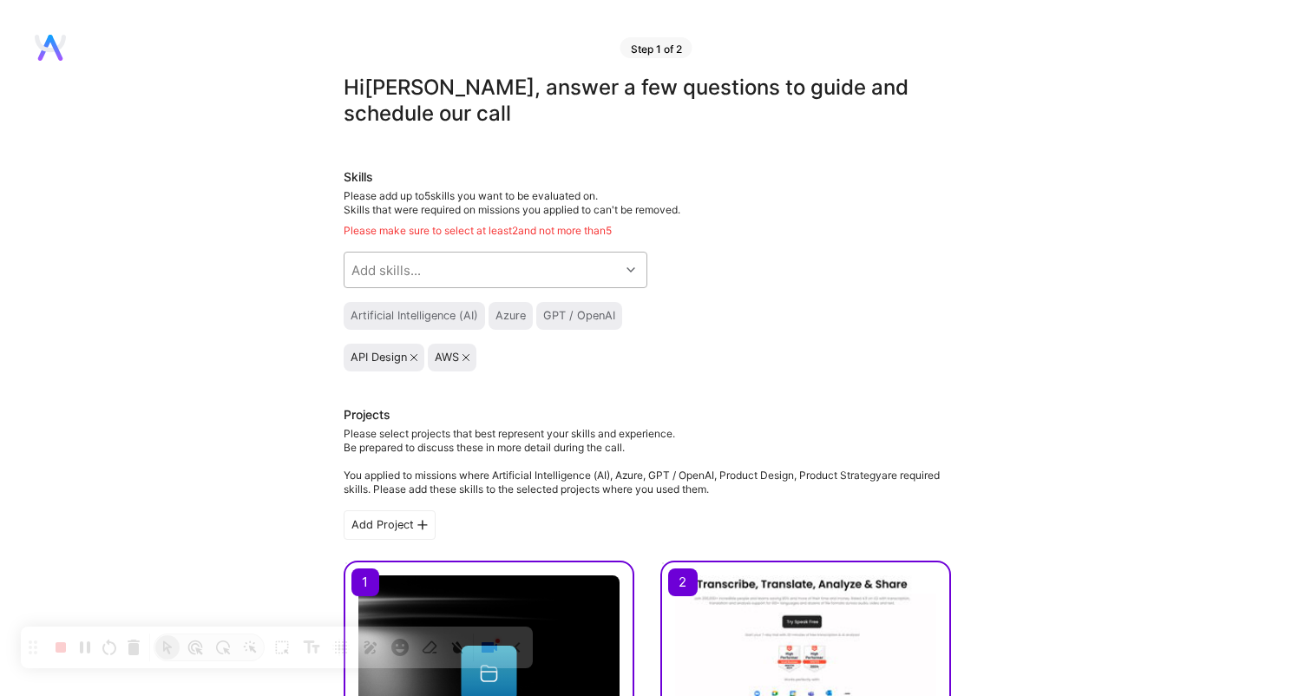
click at [533, 259] on div "Add skills..." at bounding box center [481, 269] width 275 height 35
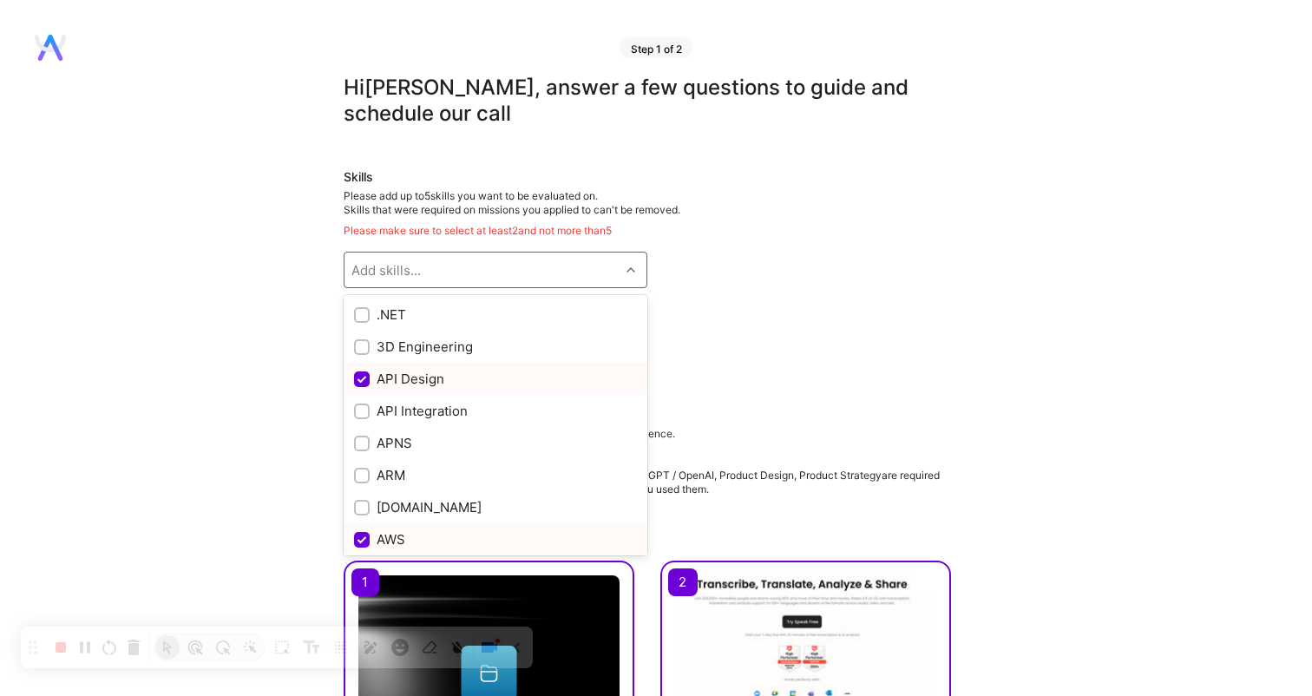
click at [361, 377] on input "checkbox" at bounding box center [364, 380] width 16 height 16
click at [358, 377] on input "checkbox" at bounding box center [364, 380] width 16 height 16
checkbox input "true"
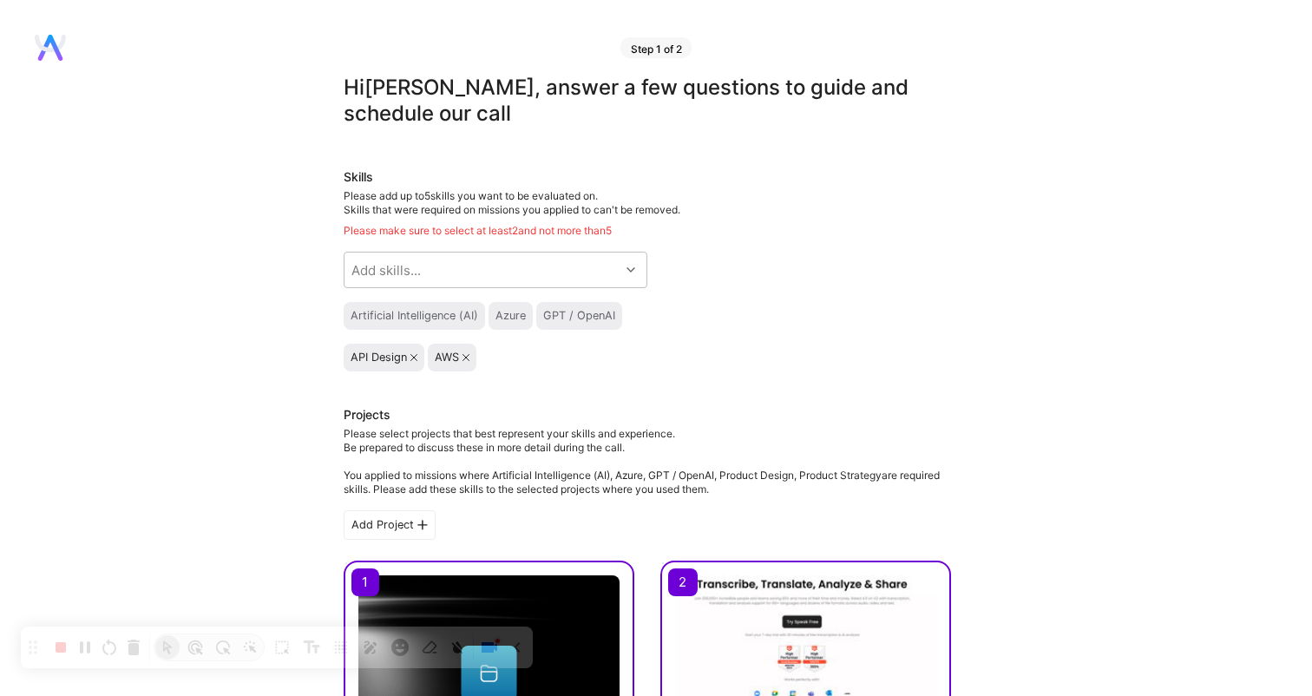
click at [419, 358] on div "API Design" at bounding box center [384, 358] width 81 height 28
click at [413, 356] on icon at bounding box center [413, 357] width 7 height 7
click at [382, 358] on icon at bounding box center [381, 357] width 7 height 7
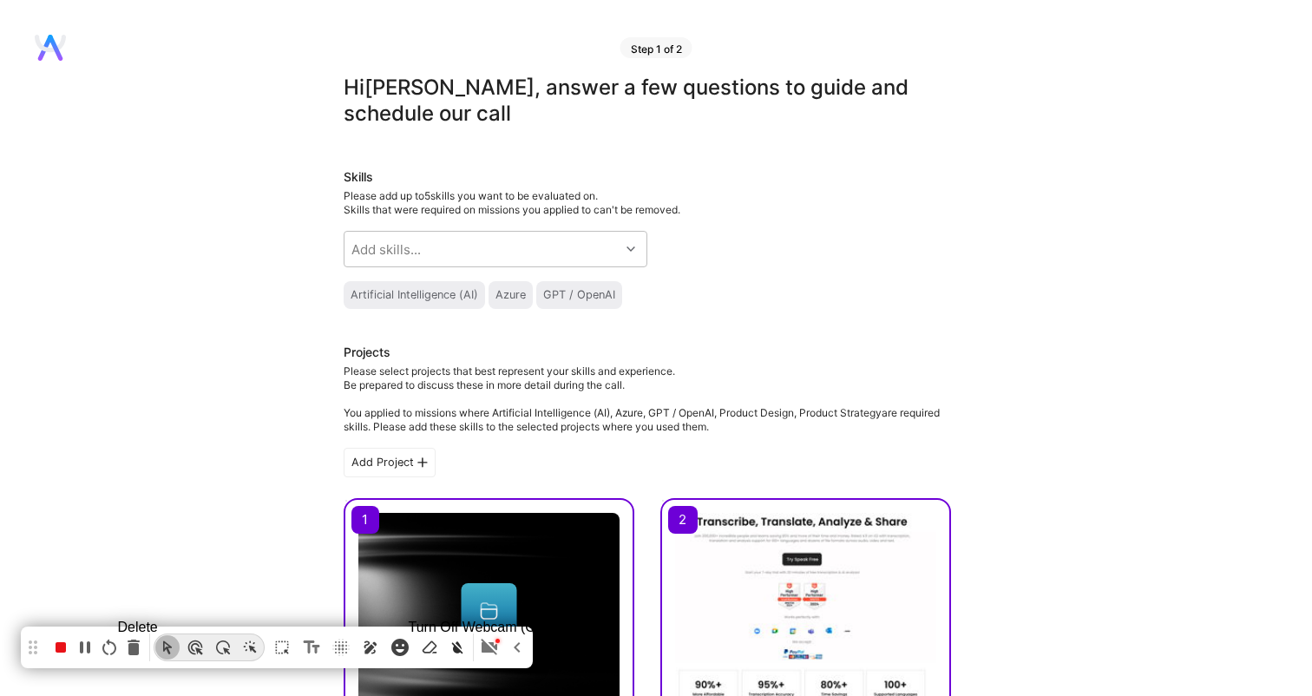
click at [140, 646] on icon "delete recording" at bounding box center [134, 647] width 12 height 16
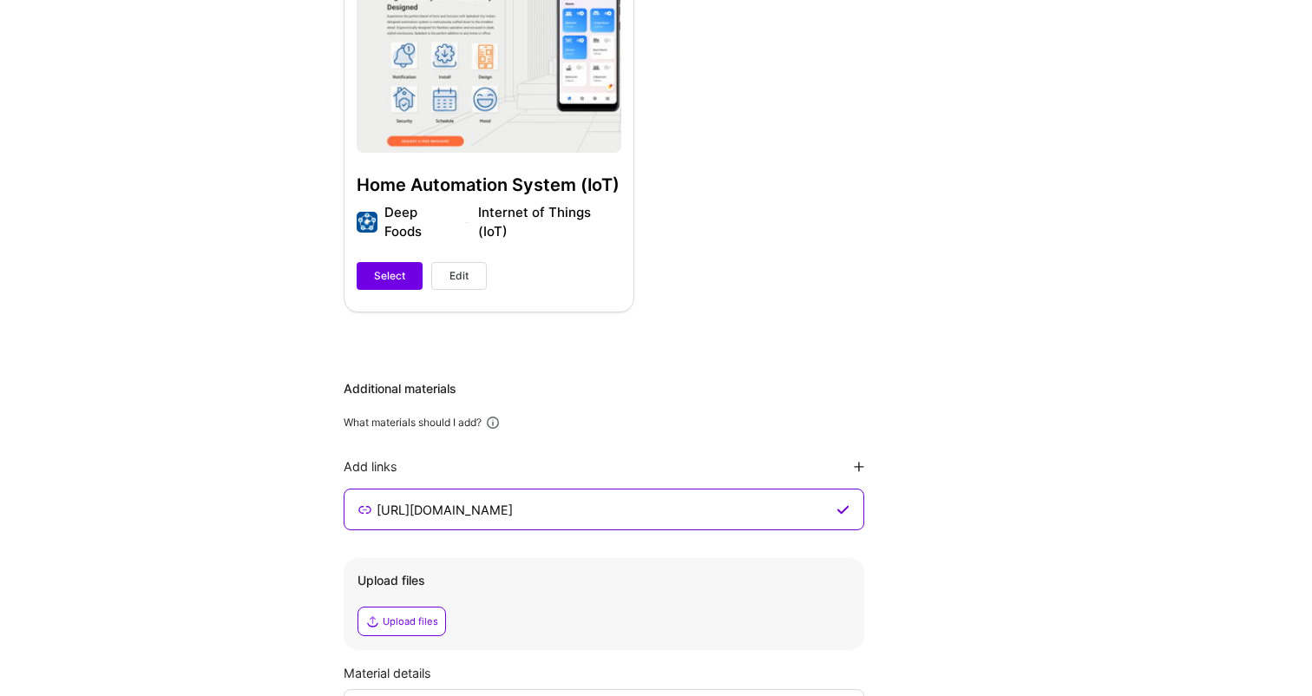
scroll to position [1611, 0]
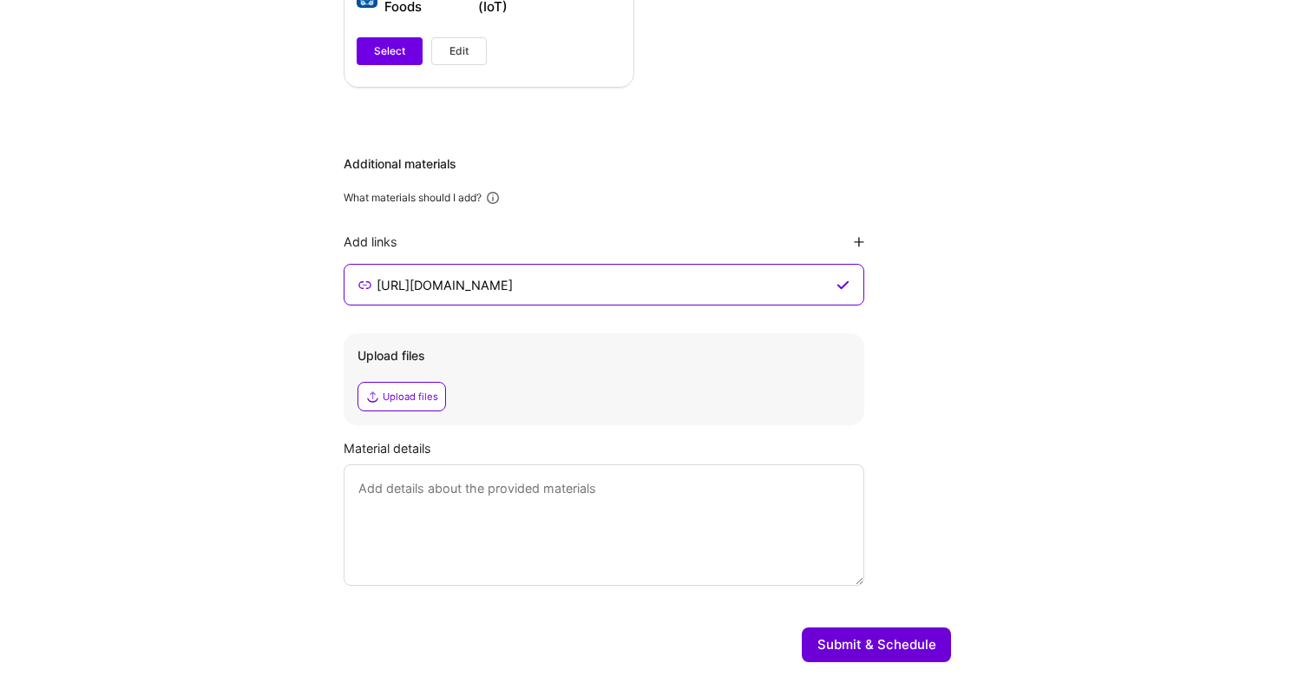
click at [728, 487] on textarea at bounding box center [604, 524] width 521 height 121
type textarea "Provided my website, which has more blogs on AI, relevant projects and other sk…"
click at [827, 627] on button "Submit & Schedule" at bounding box center [876, 644] width 149 height 35
